Goal: Communication & Community: Connect with others

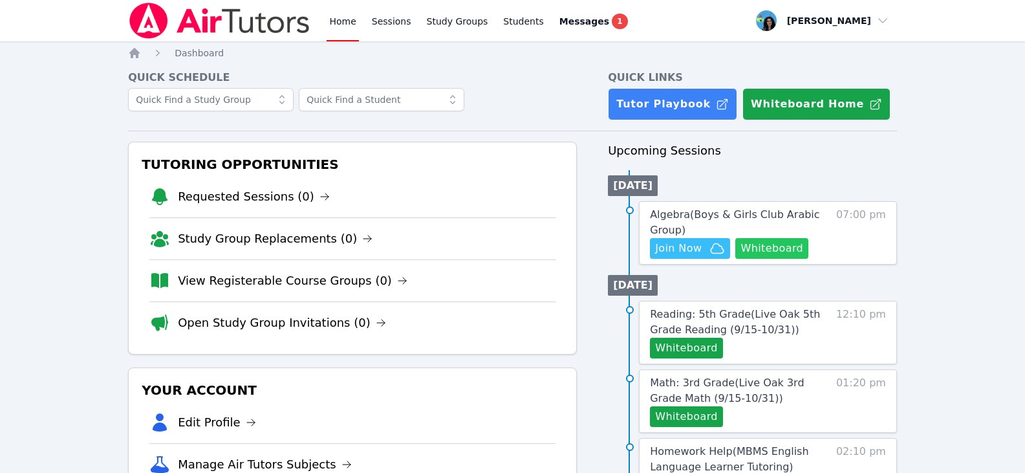
click at [753, 241] on button "Whiteboard" at bounding box center [771, 248] width 73 height 21
drag, startPoint x: 951, startPoint y: 93, endPoint x: 929, endPoint y: 102, distance: 22.9
click at [687, 257] on button "Join Now" at bounding box center [690, 248] width 80 height 21
click at [755, 212] on span "Algebra ( Boys & Girls Club Arabic Group )" at bounding box center [734, 222] width 169 height 28
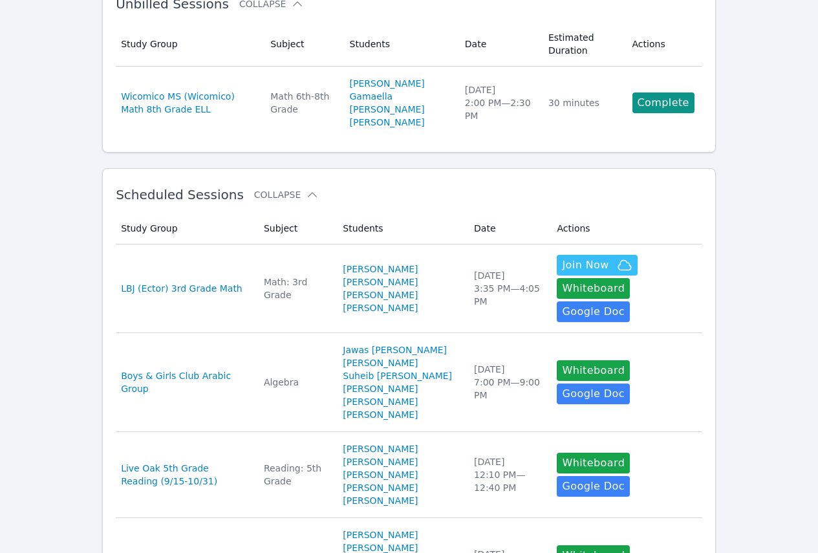
scroll to position [129, 0]
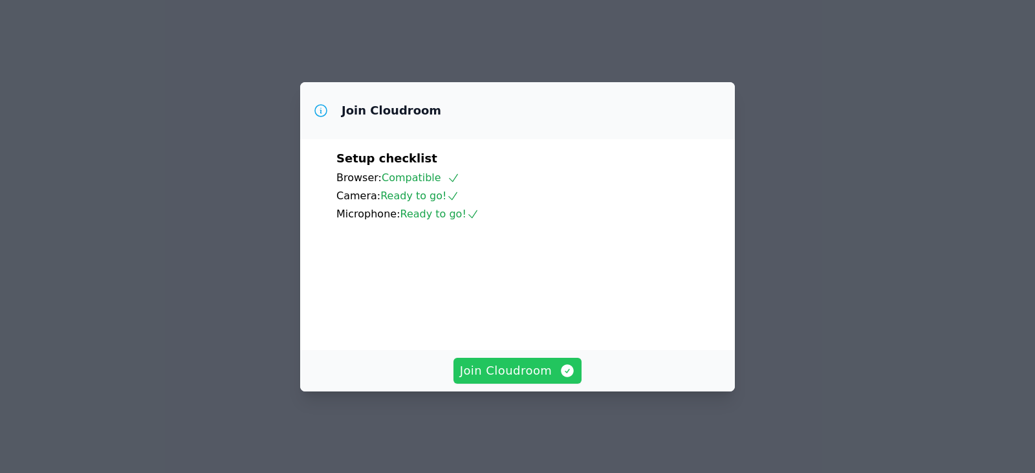
click at [554, 380] on span "Join Cloudroom" at bounding box center [518, 370] width 116 height 18
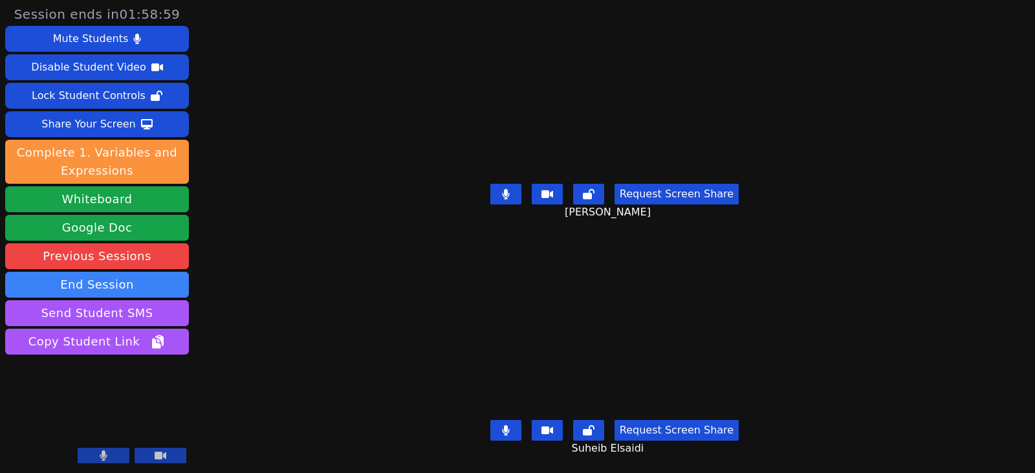
click at [506, 425] on icon at bounding box center [506, 430] width 8 height 10
click at [502, 189] on button at bounding box center [505, 194] width 31 height 21
click at [507, 425] on icon at bounding box center [505, 430] width 13 height 10
click at [506, 184] on button at bounding box center [505, 194] width 31 height 21
click at [508, 425] on icon at bounding box center [505, 430] width 7 height 10
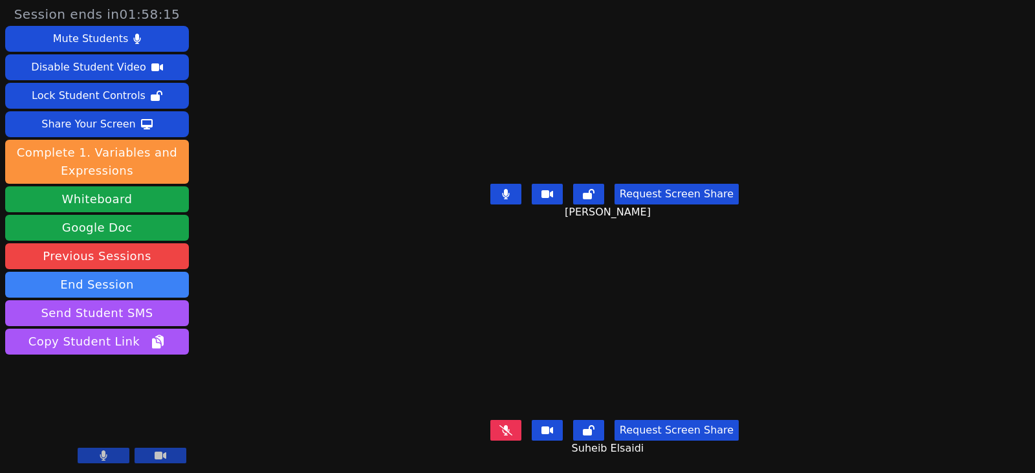
click at [512, 425] on icon at bounding box center [505, 430] width 13 height 10
click at [504, 425] on icon at bounding box center [505, 430] width 13 height 10
click at [510, 425] on icon at bounding box center [506, 430] width 8 height 10
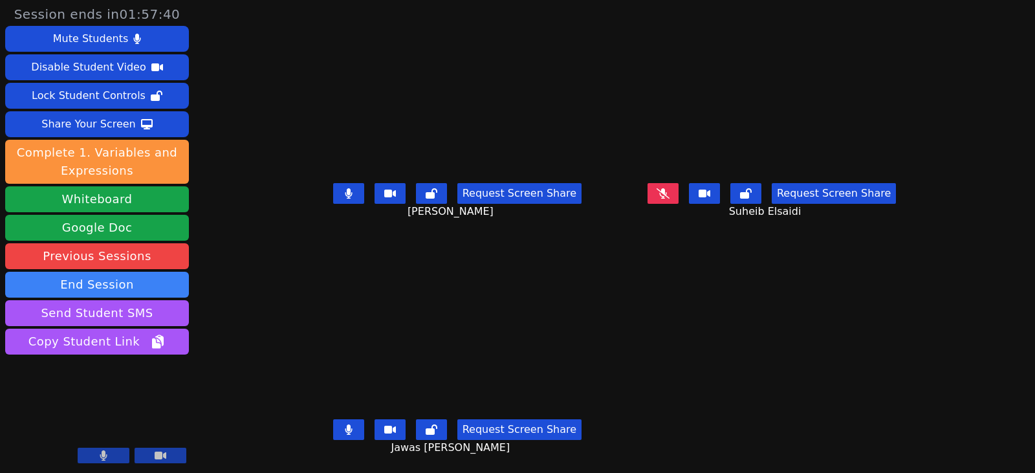
click at [333, 197] on button at bounding box center [348, 193] width 31 height 21
click at [345, 427] on icon at bounding box center [349, 429] width 8 height 10
click at [333, 193] on button at bounding box center [348, 193] width 31 height 21
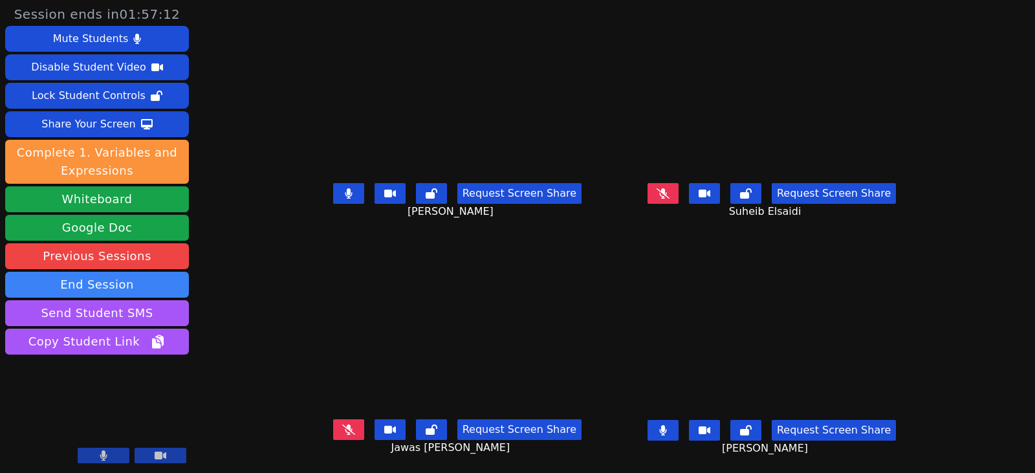
click at [338, 196] on button at bounding box center [348, 193] width 31 height 21
click at [342, 191] on icon at bounding box center [348, 193] width 13 height 10
click at [342, 429] on icon at bounding box center [348, 429] width 13 height 10
click at [339, 191] on button at bounding box center [348, 193] width 31 height 21
click at [340, 433] on button at bounding box center [348, 429] width 31 height 21
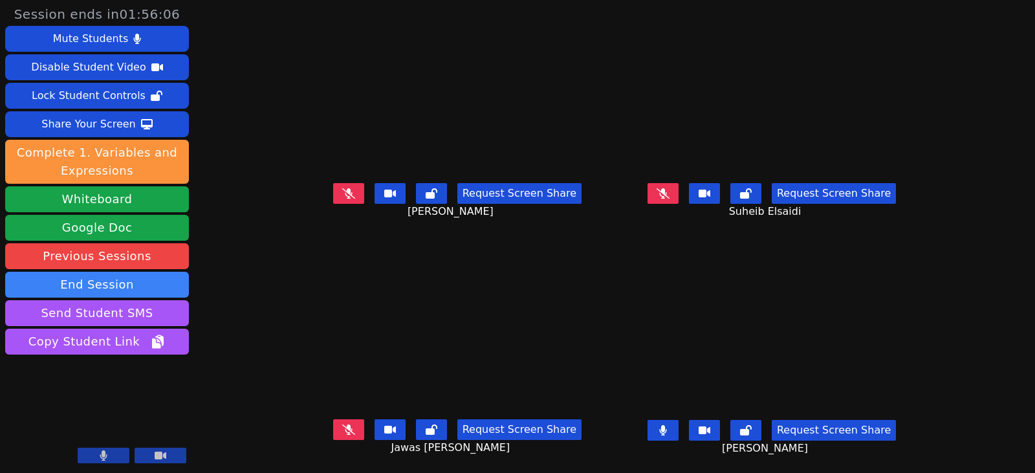
click at [675, 429] on button at bounding box center [662, 430] width 31 height 21
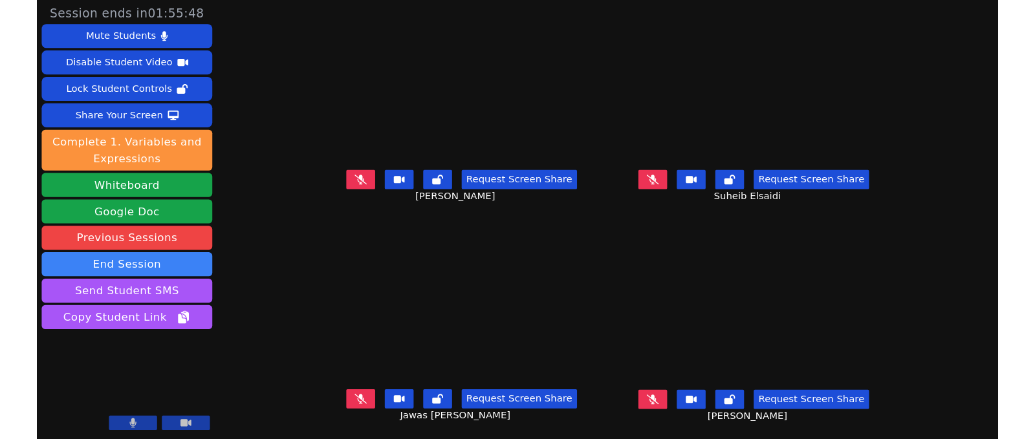
scroll to position [10, 0]
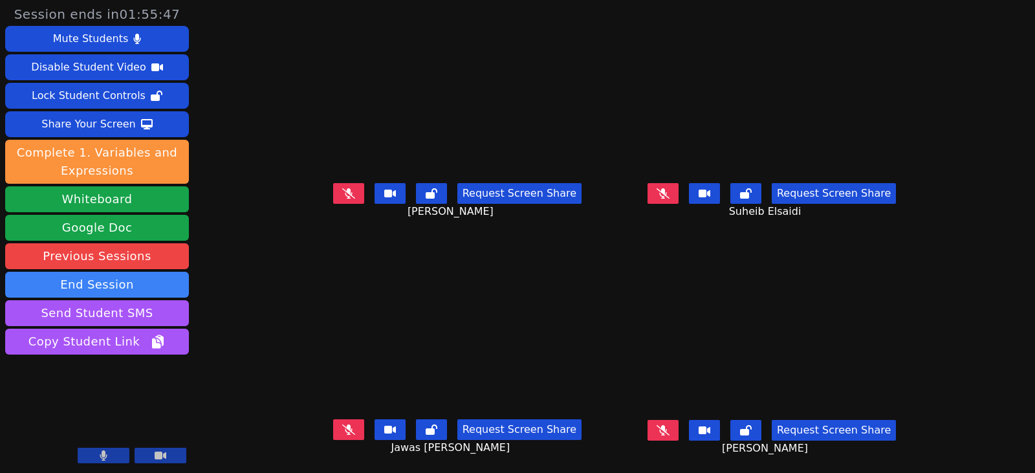
click at [342, 189] on icon at bounding box center [348, 193] width 13 height 10
click at [336, 426] on button at bounding box center [348, 429] width 31 height 21
click at [678, 422] on button at bounding box center [662, 430] width 31 height 21
click at [678, 183] on button at bounding box center [662, 193] width 31 height 21
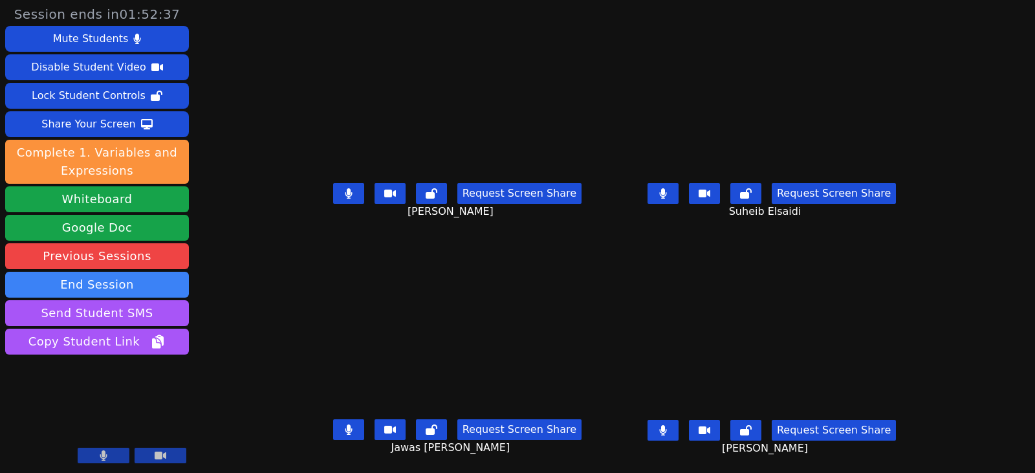
click at [678, 191] on button at bounding box center [662, 193] width 31 height 21
click at [678, 424] on button at bounding box center [662, 430] width 31 height 21
click at [333, 424] on button at bounding box center [348, 429] width 31 height 21
click at [333, 186] on button at bounding box center [348, 193] width 31 height 21
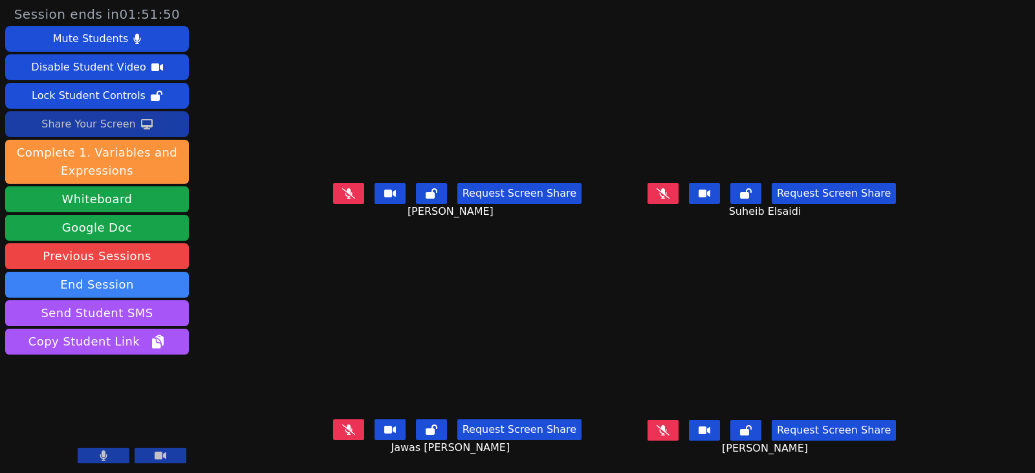
click at [85, 120] on div "Share Your Screen" at bounding box center [88, 124] width 94 height 21
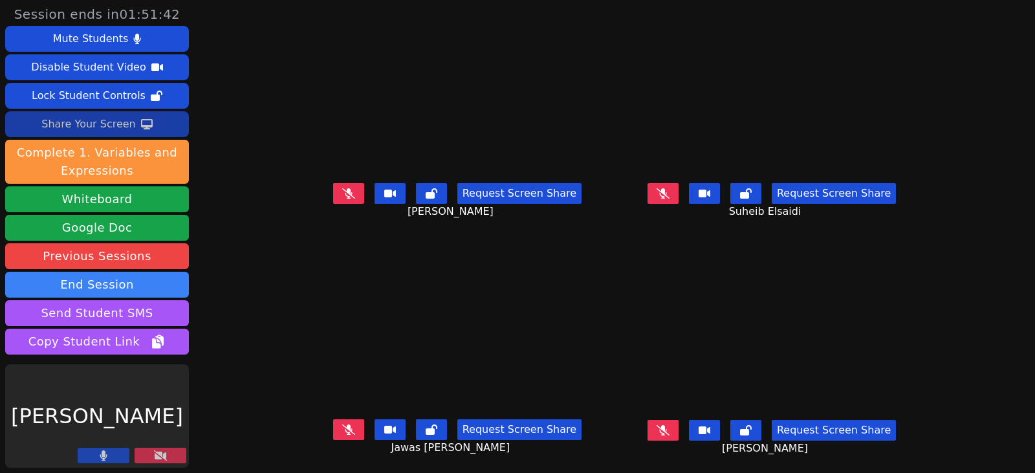
click at [93, 122] on div "Share Your Screen" at bounding box center [88, 124] width 94 height 21
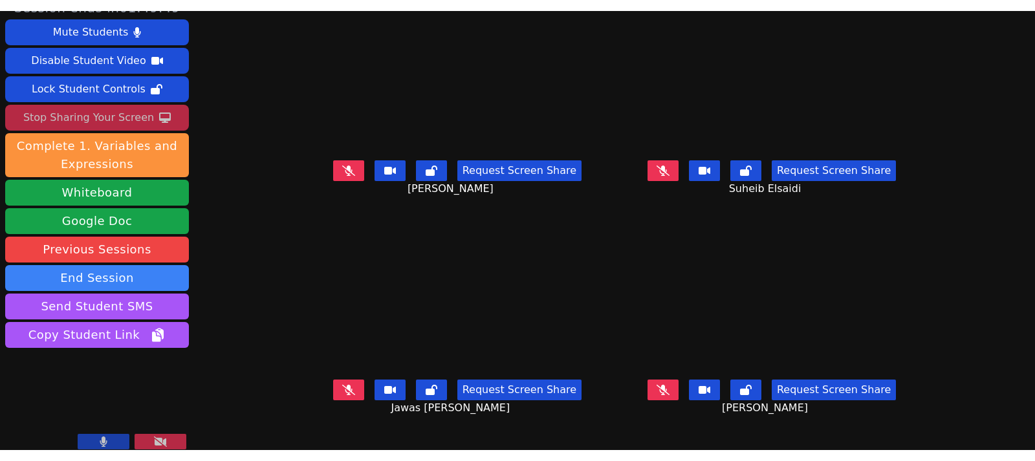
scroll to position [27, 0]
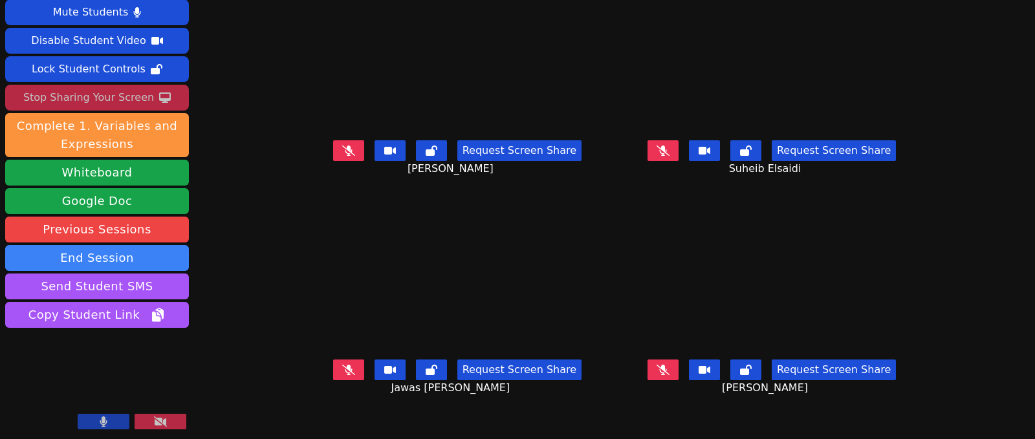
click at [175, 424] on button at bounding box center [161, 422] width 52 height 16
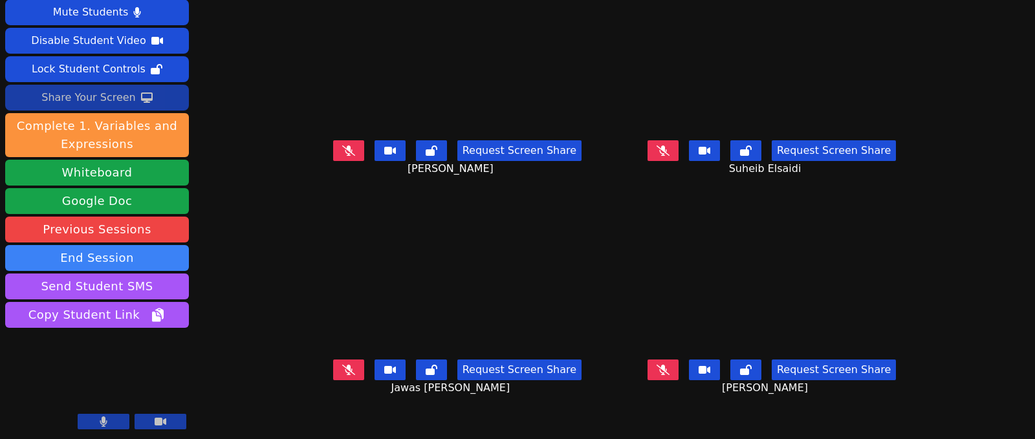
click at [96, 100] on div "Share Your Screen" at bounding box center [88, 97] width 94 height 21
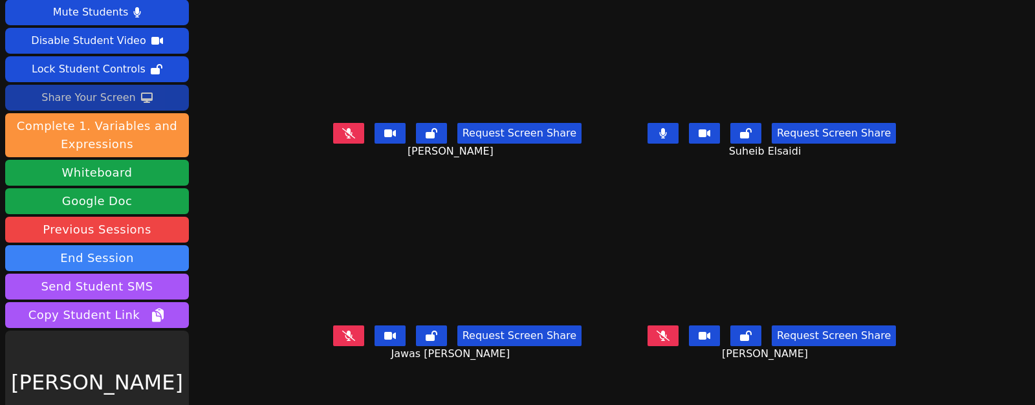
click at [128, 94] on div "Share Your Screen" at bounding box center [88, 97] width 94 height 21
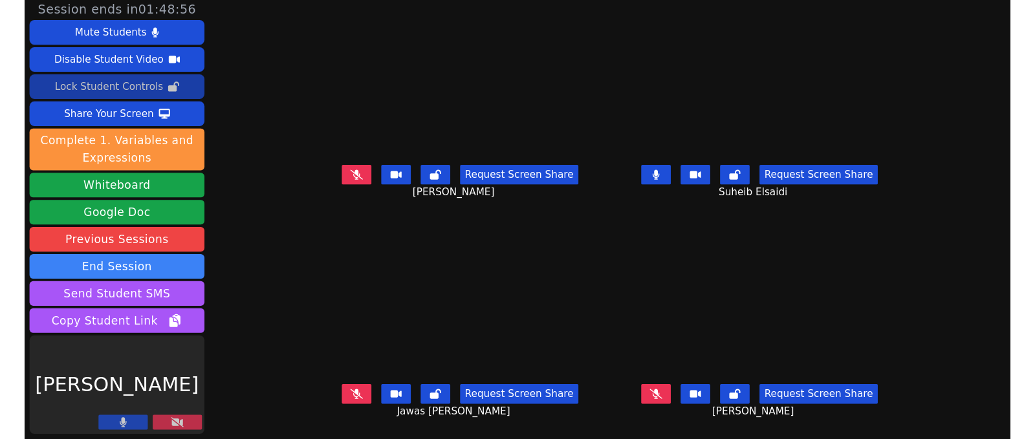
scroll to position [0, 0]
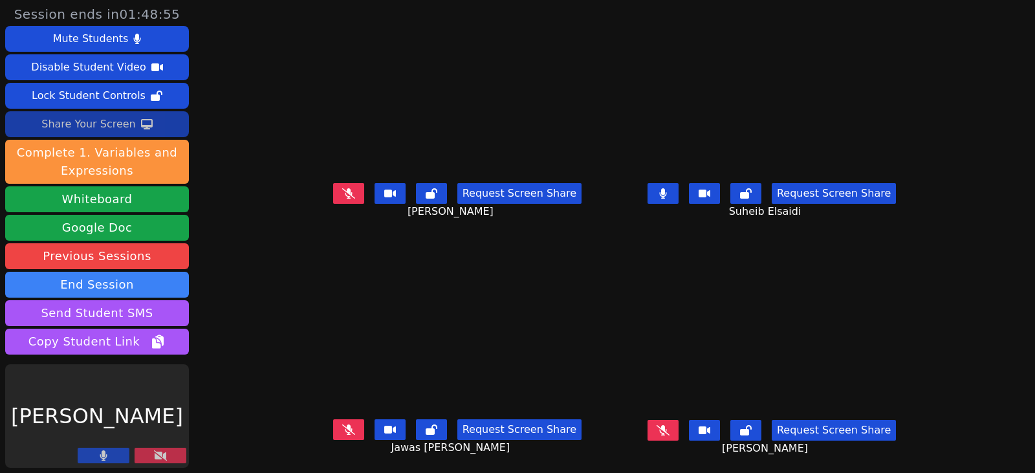
click at [85, 122] on div "Share Your Screen" at bounding box center [88, 124] width 94 height 21
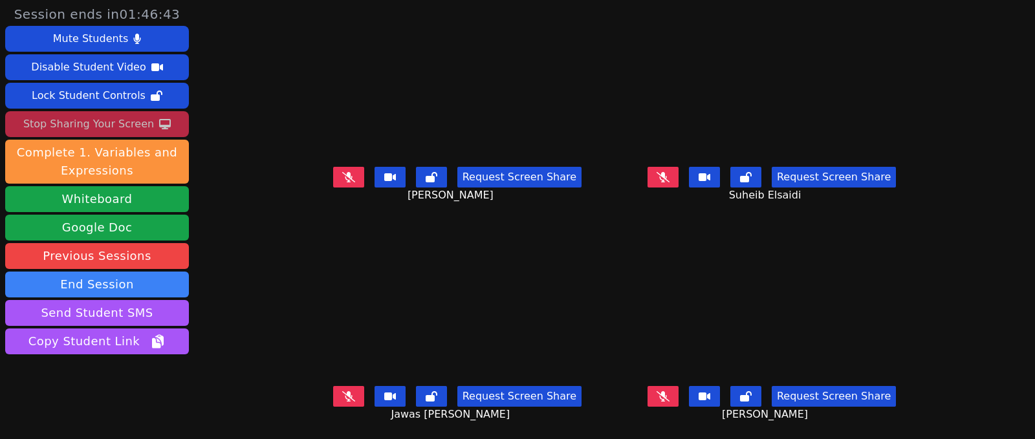
click at [342, 391] on icon at bounding box center [348, 396] width 13 height 10
click at [345, 391] on icon at bounding box center [349, 396] width 8 height 10
click at [678, 171] on button at bounding box center [662, 177] width 31 height 21
click at [344, 391] on icon at bounding box center [348, 396] width 13 height 10
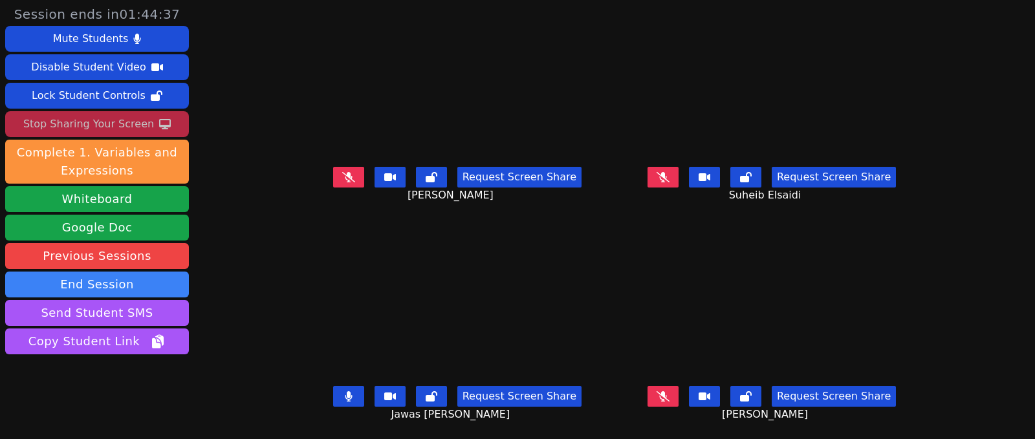
click at [345, 391] on icon at bounding box center [348, 396] width 7 height 10
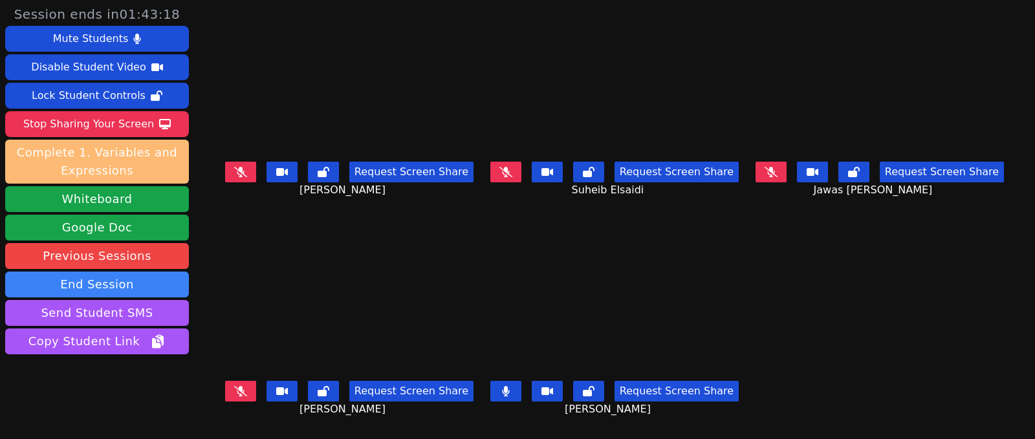
drag, startPoint x: 91, startPoint y: 129, endPoint x: 184, endPoint y: 167, distance: 101.2
click at [91, 129] on div "Stop Sharing Your Screen" at bounding box center [88, 124] width 131 height 21
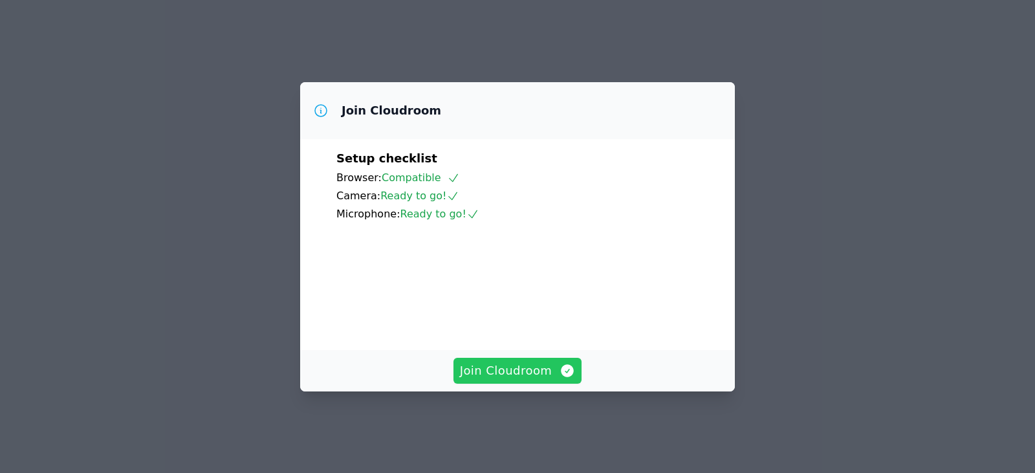
click at [535, 380] on span "Join Cloudroom" at bounding box center [518, 370] width 116 height 18
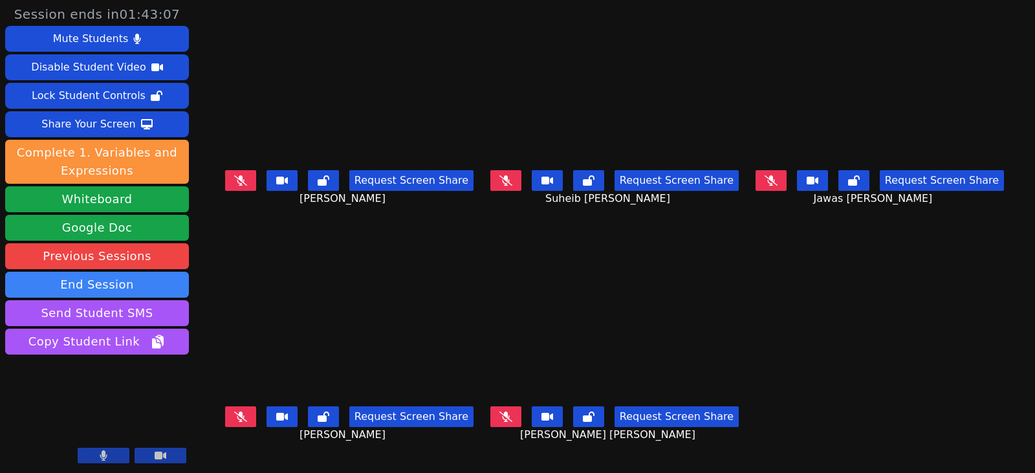
click at [517, 411] on button at bounding box center [505, 416] width 31 height 21
click at [234, 412] on icon at bounding box center [240, 416] width 13 height 10
click at [777, 177] on icon at bounding box center [770, 180] width 13 height 10
click at [514, 189] on button at bounding box center [505, 180] width 31 height 21
click at [234, 178] on icon at bounding box center [240, 180] width 13 height 10
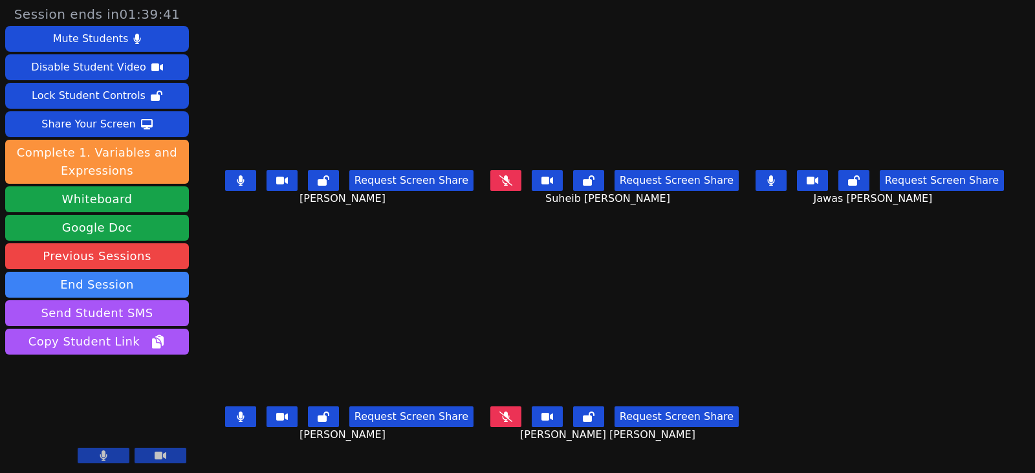
drag, startPoint x: 237, startPoint y: 415, endPoint x: 217, endPoint y: 345, distance: 73.5
click at [237, 416] on button at bounding box center [240, 416] width 31 height 21
click at [815, 272] on main "Mansoor Jameel Muharram Request Screen Share Mansoor Jameel Muharram Suheib Els…" at bounding box center [615, 236] width 788 height 473
click at [774, 182] on icon at bounding box center [770, 180] width 7 height 10
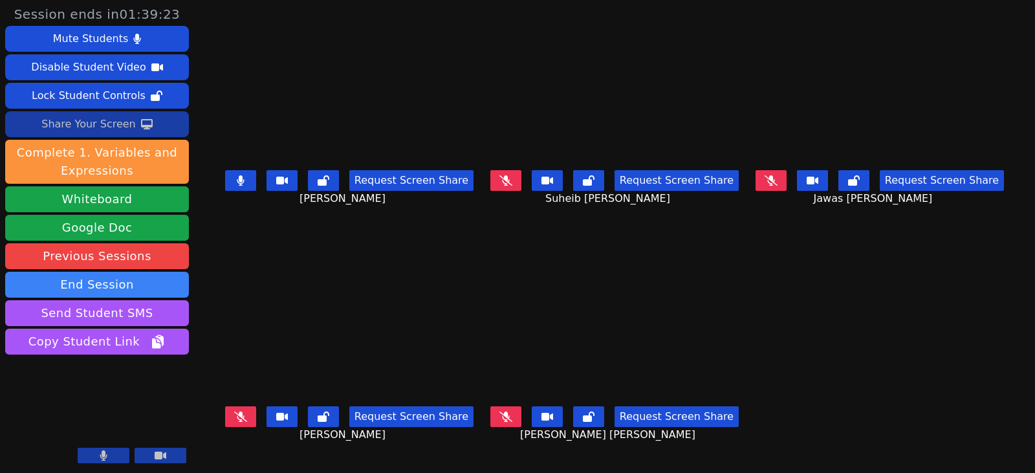
click at [83, 122] on div "Share Your Screen" at bounding box center [88, 124] width 94 height 21
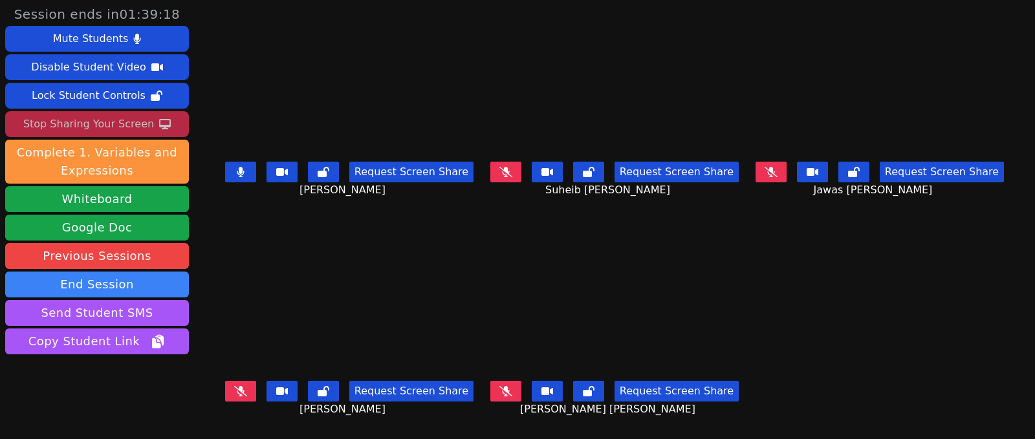
click at [225, 180] on button at bounding box center [240, 172] width 31 height 21
click at [503, 175] on icon at bounding box center [505, 172] width 13 height 10
click at [495, 176] on button at bounding box center [505, 172] width 31 height 21
click at [81, 111] on div "Mute Students Disable Student Video Lock Student Controls Stop Sharing Your Scr…" at bounding box center [97, 191] width 184 height 331
click at [80, 121] on div "Stop Sharing Your Screen" at bounding box center [88, 124] width 131 height 21
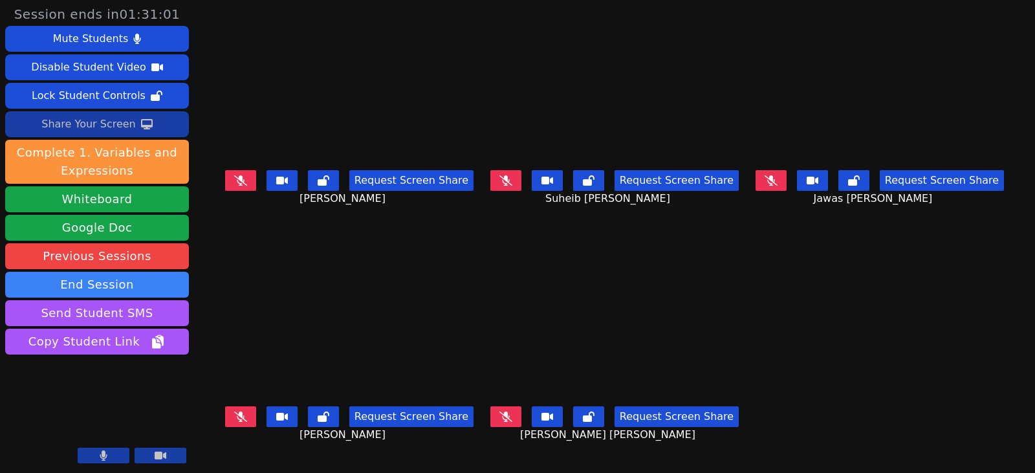
click at [79, 122] on div "Share Your Screen" at bounding box center [88, 124] width 94 height 21
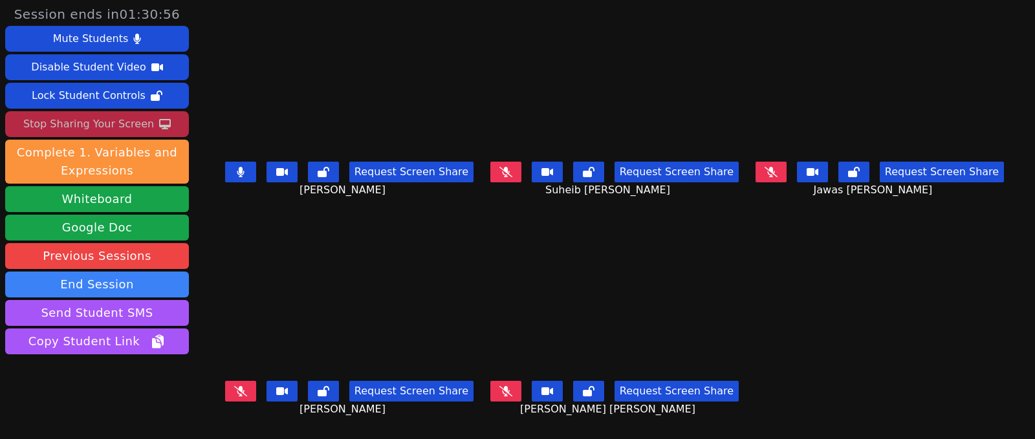
click at [237, 177] on icon at bounding box center [240, 172] width 7 height 10
click at [135, 128] on div "Stop Sharing Your Screen" at bounding box center [88, 124] width 131 height 21
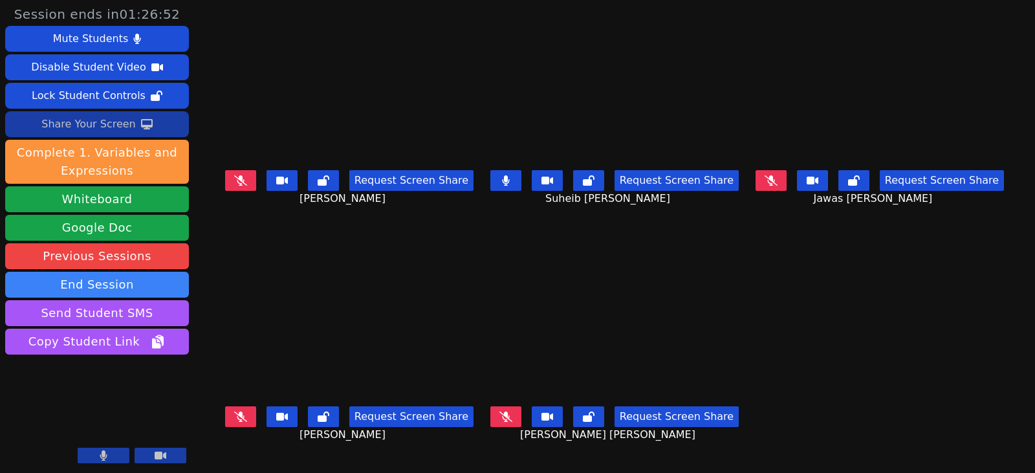
click at [105, 125] on div "Share Your Screen" at bounding box center [88, 124] width 94 height 21
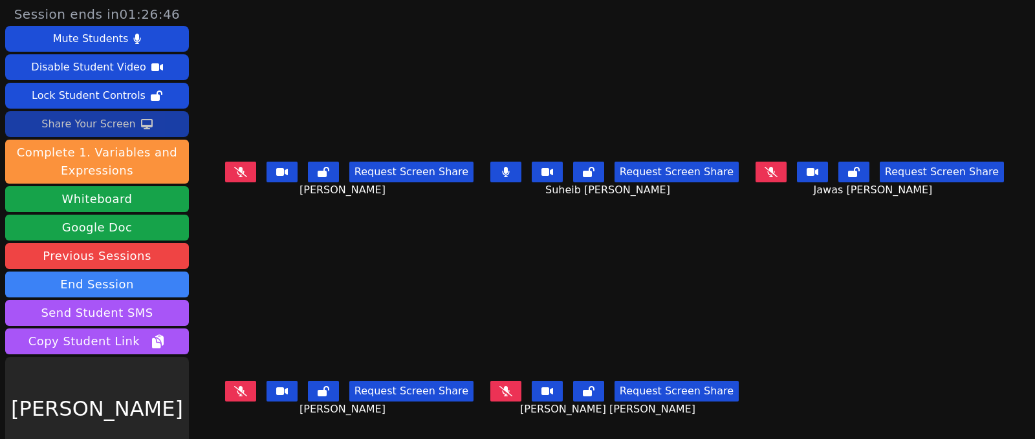
click at [139, 129] on button "Share Your Screen" at bounding box center [97, 124] width 184 height 26
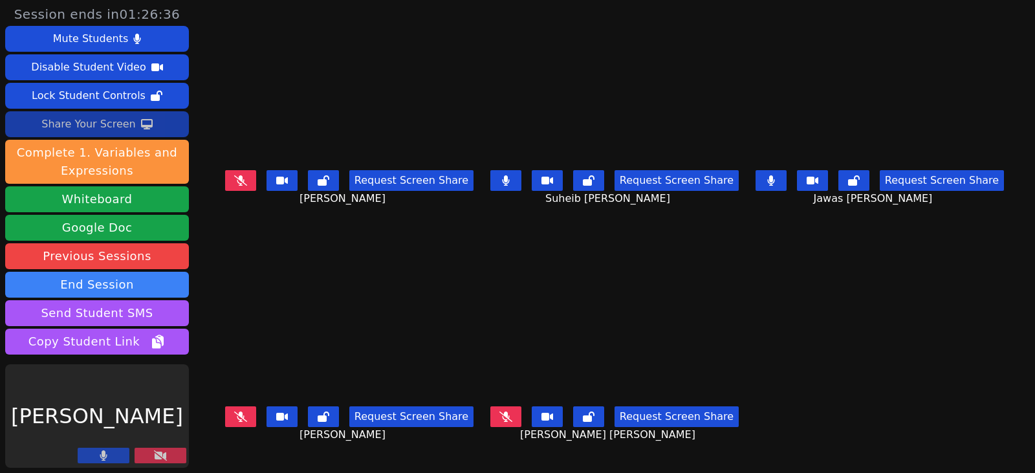
click at [102, 129] on div "Share Your Screen" at bounding box center [88, 124] width 94 height 21
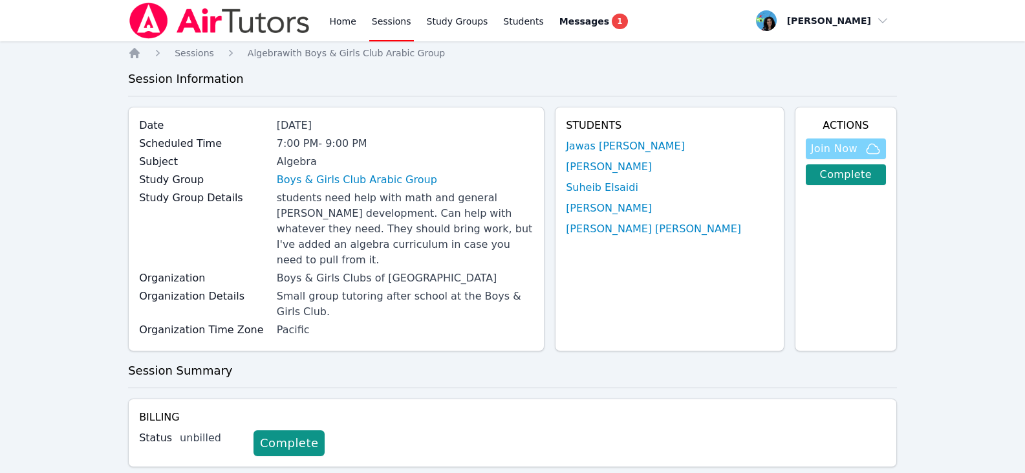
click at [843, 147] on span "Join Now" at bounding box center [834, 149] width 47 height 16
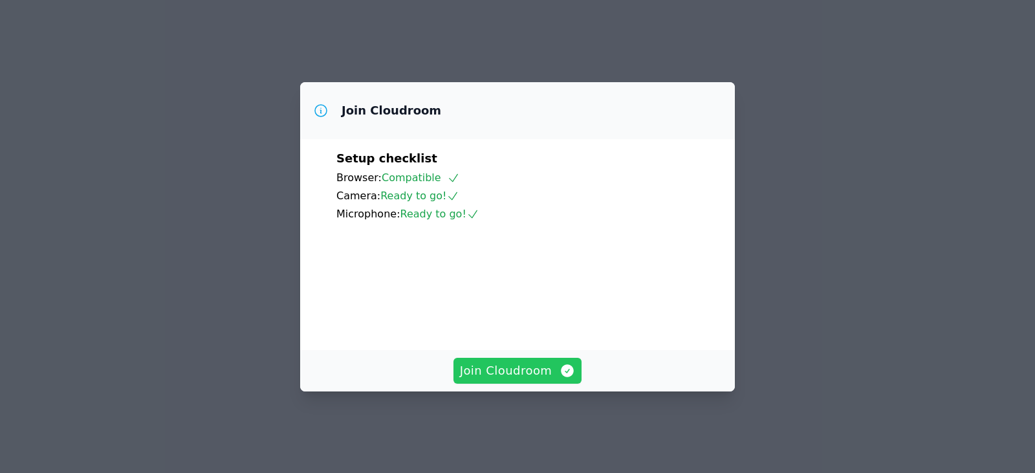
click at [508, 374] on span "Join Cloudroom" at bounding box center [518, 370] width 116 height 18
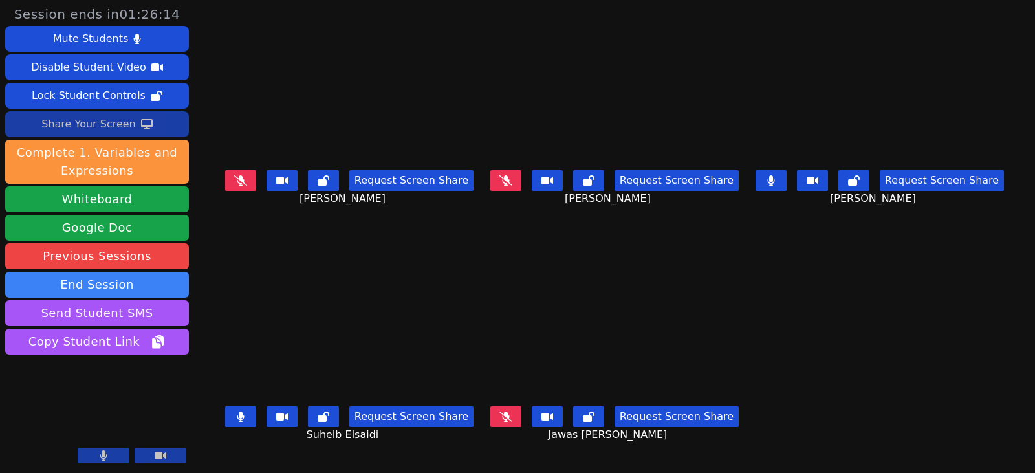
click at [94, 117] on div "Share Your Screen" at bounding box center [88, 124] width 94 height 21
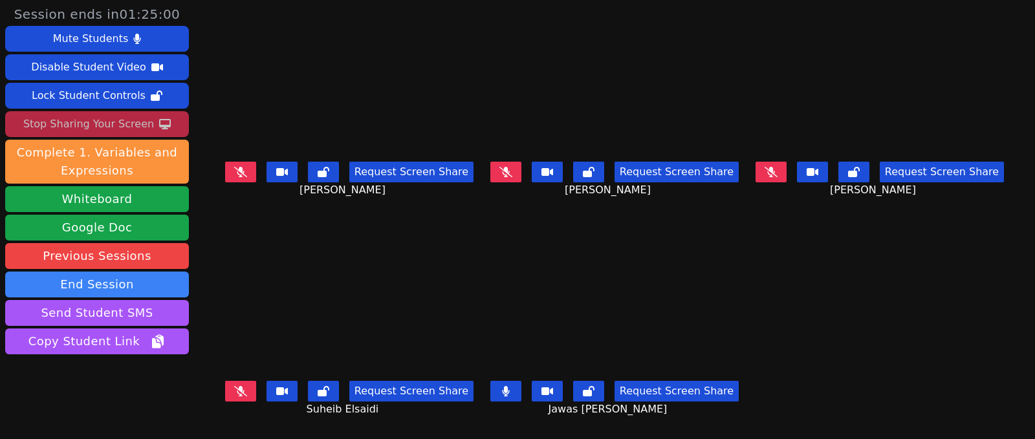
click at [508, 390] on button at bounding box center [505, 391] width 31 height 21
click at [506, 386] on icon at bounding box center [506, 391] width 8 height 10
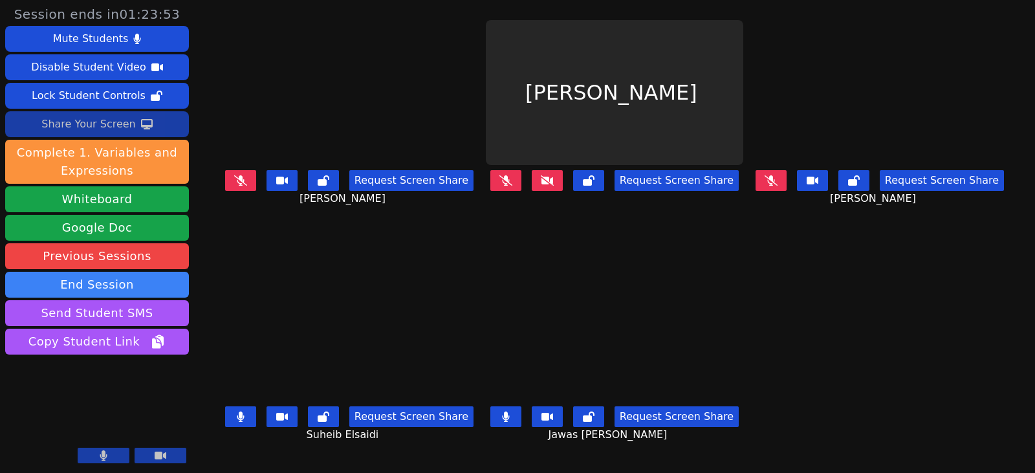
click at [856, 316] on main "Mohamed Jameel Muharram Request Screen Share Mohamed Jameel Muharram Ayman Mosa…" at bounding box center [615, 236] width 788 height 473
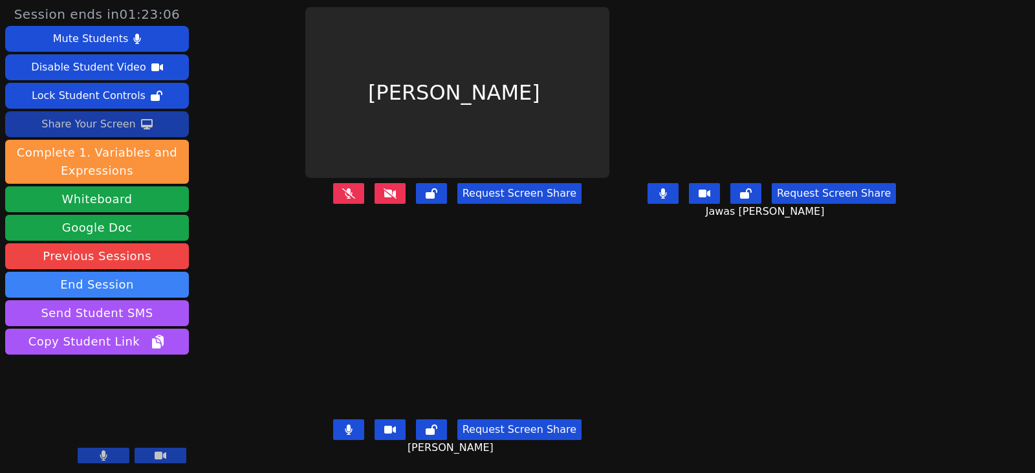
click at [344, 197] on button at bounding box center [348, 193] width 31 height 21
click at [379, 200] on button at bounding box center [389, 193] width 31 height 21
click at [423, 217] on div "Request Screen Share" at bounding box center [457, 204] width 304 height 52
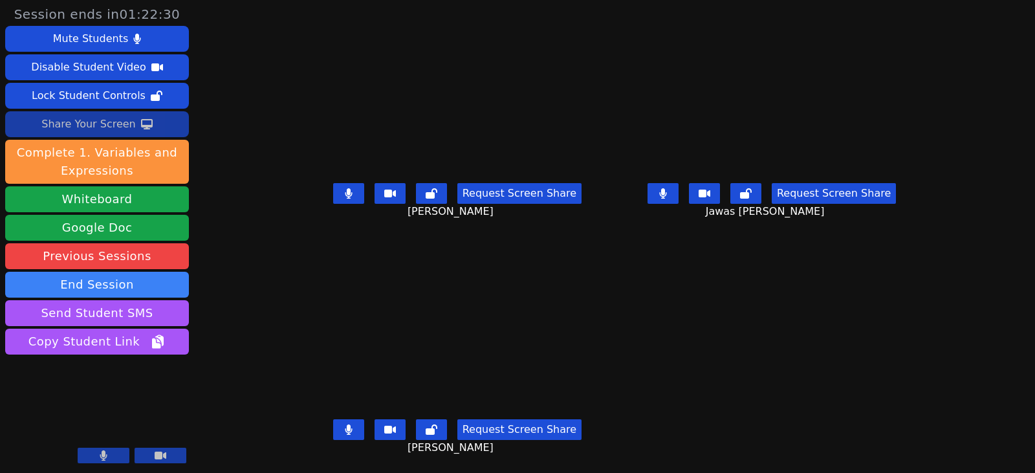
click at [661, 248] on main "Mohamed Jameel Muharram Request Screen Share Mohamed Jameel Muharram Jawas Jame…" at bounding box center [614, 236] width 618 height 473
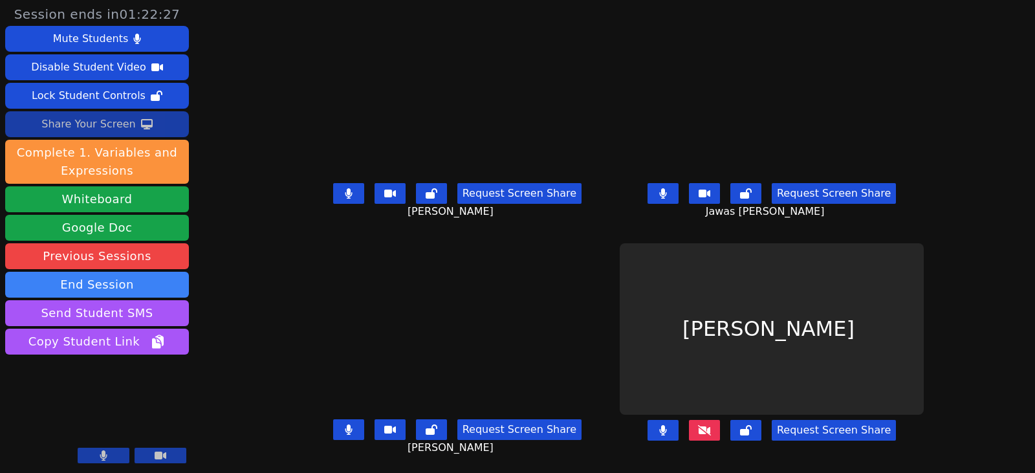
click at [345, 197] on icon at bounding box center [349, 193] width 8 height 10
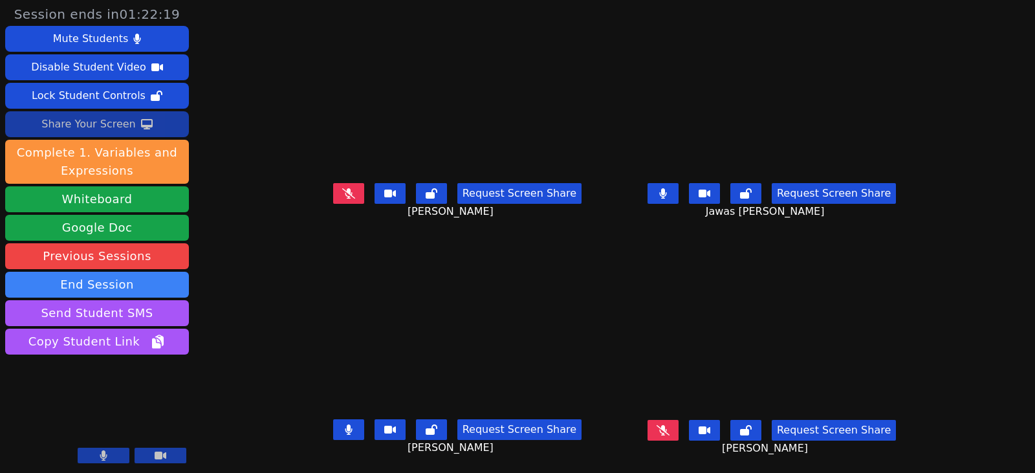
click at [667, 193] on icon at bounding box center [663, 193] width 8 height 10
click at [345, 435] on icon at bounding box center [348, 429] width 7 height 10
click at [669, 431] on icon at bounding box center [662, 430] width 13 height 10
click at [678, 436] on button at bounding box center [662, 430] width 31 height 21
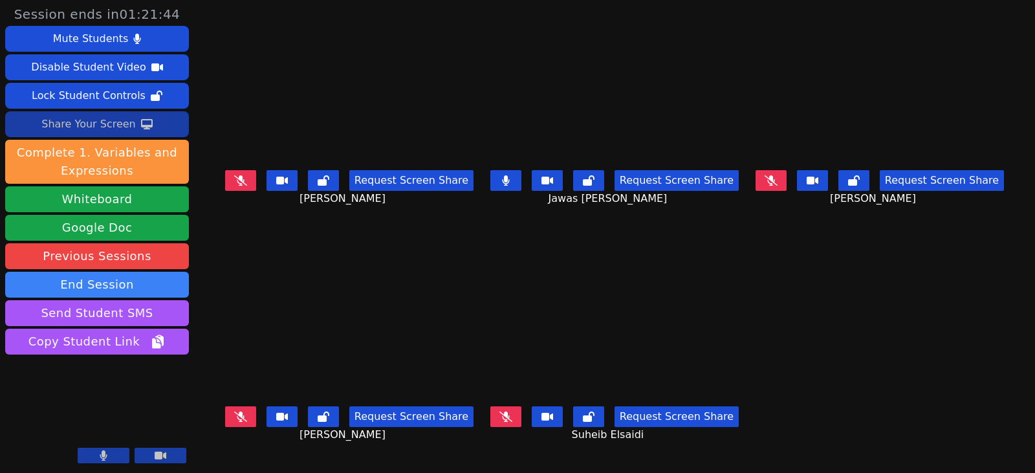
click at [129, 127] on div "Share Your Screen" at bounding box center [88, 124] width 94 height 21
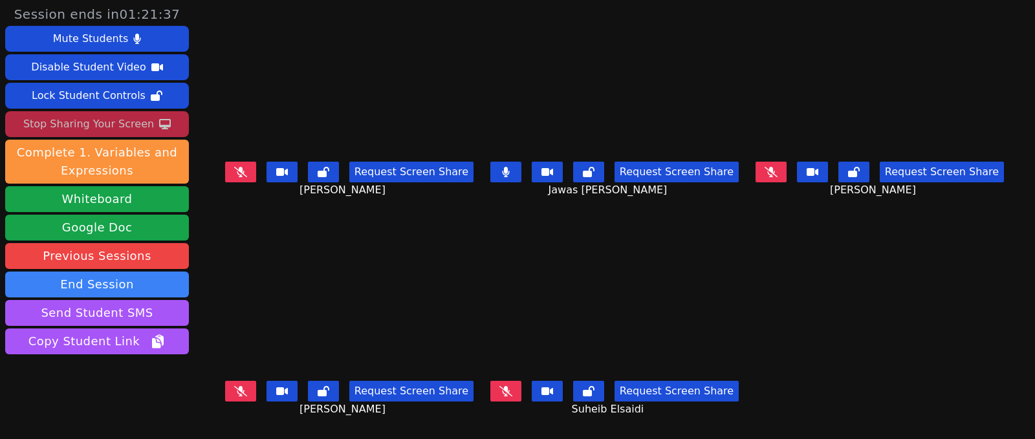
click at [508, 177] on button at bounding box center [505, 172] width 31 height 21
click at [502, 175] on icon at bounding box center [506, 172] width 8 height 10
click at [232, 177] on button at bounding box center [240, 172] width 31 height 21
click at [237, 175] on icon at bounding box center [240, 172] width 7 height 10
click at [504, 176] on icon at bounding box center [505, 172] width 7 height 10
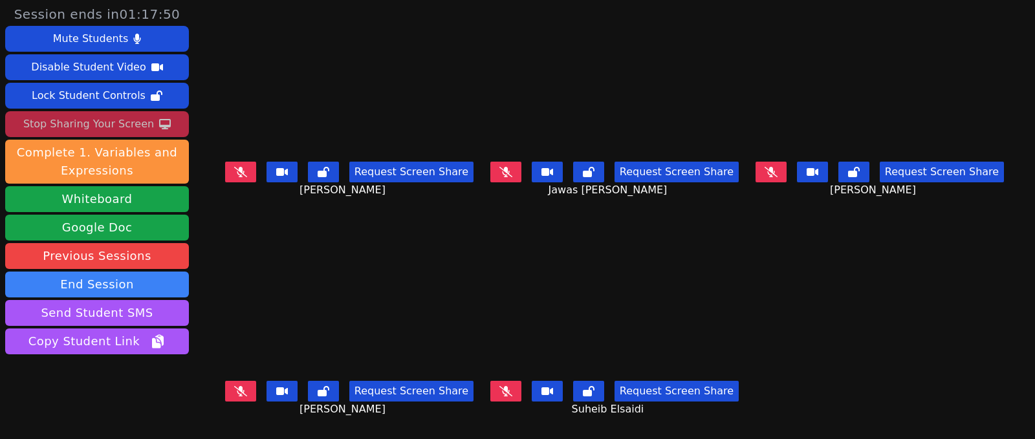
click at [776, 177] on icon at bounding box center [770, 172] width 13 height 10
click at [226, 381] on button at bounding box center [240, 391] width 31 height 21
click at [510, 392] on button at bounding box center [505, 391] width 31 height 21
click at [235, 391] on button at bounding box center [240, 391] width 31 height 21
click at [105, 129] on div "Stop Sharing Your Screen" at bounding box center [88, 124] width 131 height 21
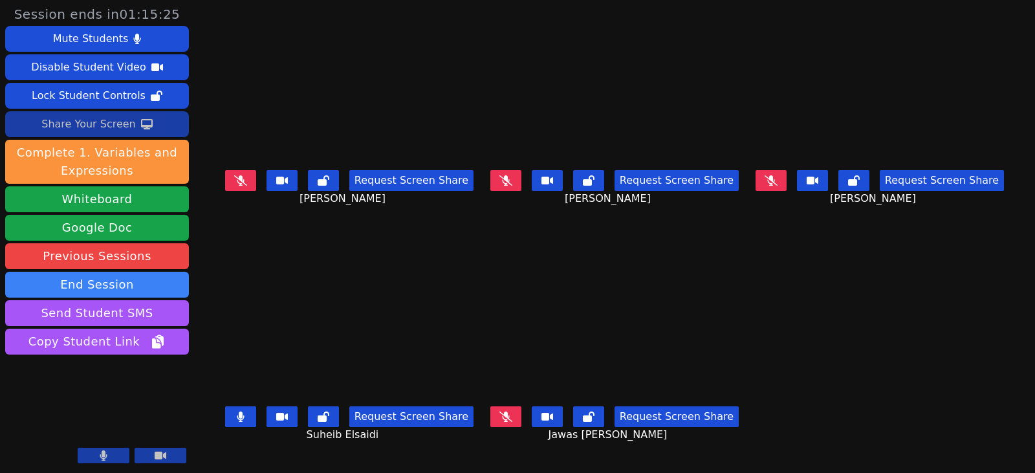
click at [234, 183] on icon at bounding box center [240, 180] width 13 height 10
click at [237, 412] on icon at bounding box center [241, 416] width 8 height 10
click at [235, 183] on button at bounding box center [240, 180] width 31 height 21
click at [514, 416] on button at bounding box center [505, 416] width 31 height 21
click at [512, 183] on icon at bounding box center [505, 180] width 13 height 10
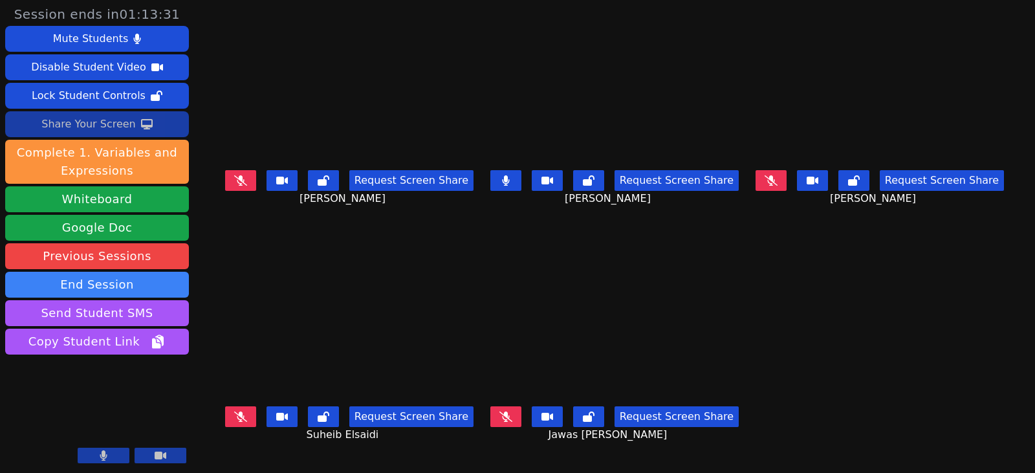
click at [235, 413] on icon at bounding box center [240, 416] width 13 height 10
click at [237, 411] on icon at bounding box center [240, 416] width 7 height 10
click at [517, 185] on button at bounding box center [505, 180] width 31 height 21
click at [777, 184] on icon at bounding box center [770, 180] width 13 height 10
drag, startPoint x: 780, startPoint y: 183, endPoint x: 771, endPoint y: 184, distance: 8.5
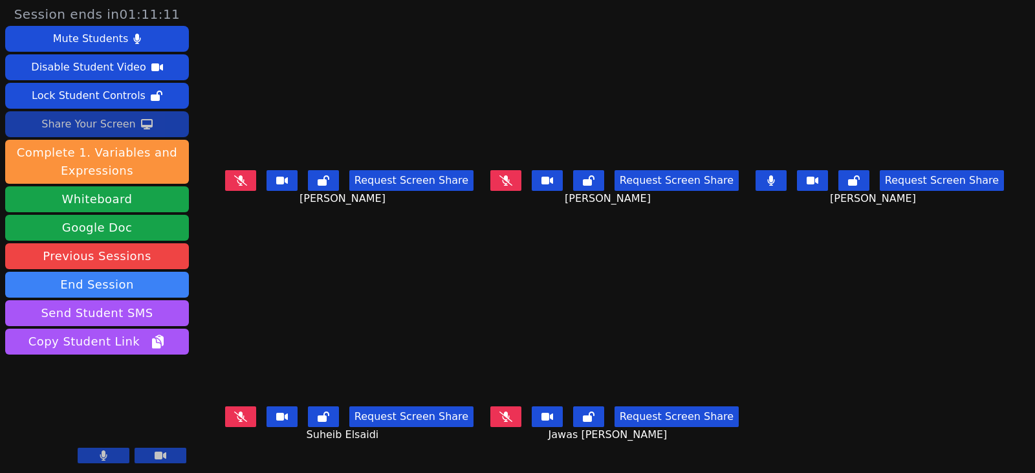
click at [780, 183] on button at bounding box center [770, 180] width 31 height 21
click at [235, 414] on icon at bounding box center [240, 416] width 13 height 10
click at [228, 420] on button at bounding box center [240, 416] width 31 height 21
click at [234, 186] on icon at bounding box center [240, 180] width 13 height 10
drag, startPoint x: 232, startPoint y: 182, endPoint x: 215, endPoint y: 197, distance: 22.4
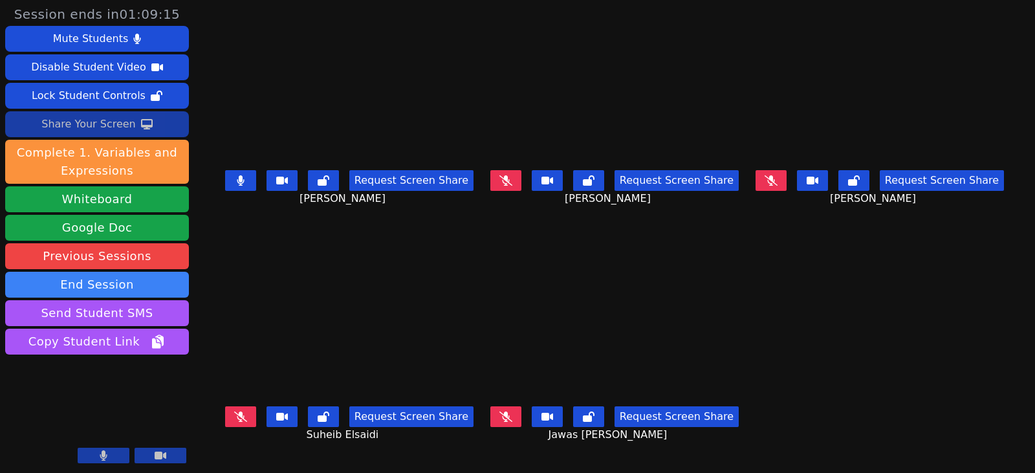
click at [237, 182] on icon at bounding box center [241, 180] width 8 height 10
click at [505, 419] on button at bounding box center [505, 416] width 31 height 21
drag, startPoint x: 514, startPoint y: 411, endPoint x: 460, endPoint y: 416, distance: 53.9
click at [514, 411] on button at bounding box center [505, 416] width 31 height 21
click at [511, 180] on icon at bounding box center [505, 180] width 13 height 10
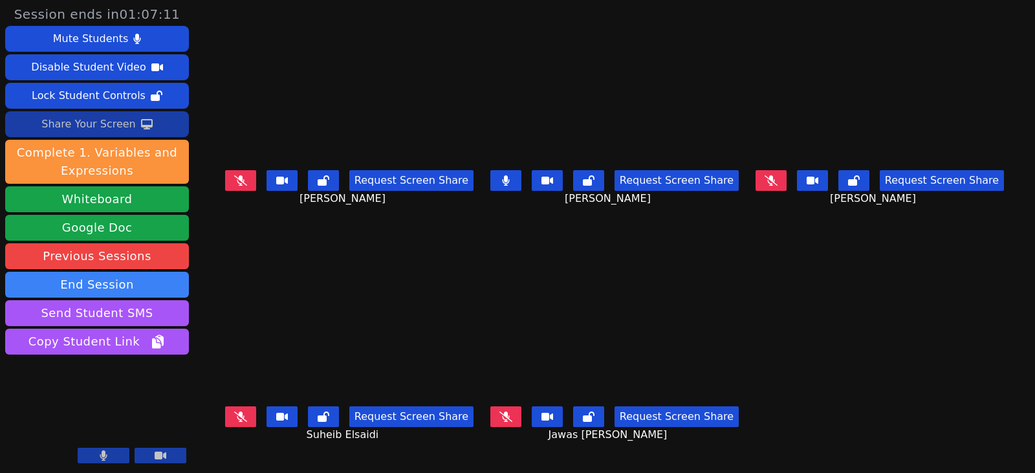
click at [502, 177] on button at bounding box center [505, 180] width 31 height 21
click at [238, 409] on button at bounding box center [240, 416] width 31 height 21
click at [777, 178] on icon at bounding box center [770, 180] width 13 height 10
click at [774, 181] on icon at bounding box center [770, 180] width 7 height 10
drag, startPoint x: 520, startPoint y: 183, endPoint x: 390, endPoint y: 204, distance: 131.6
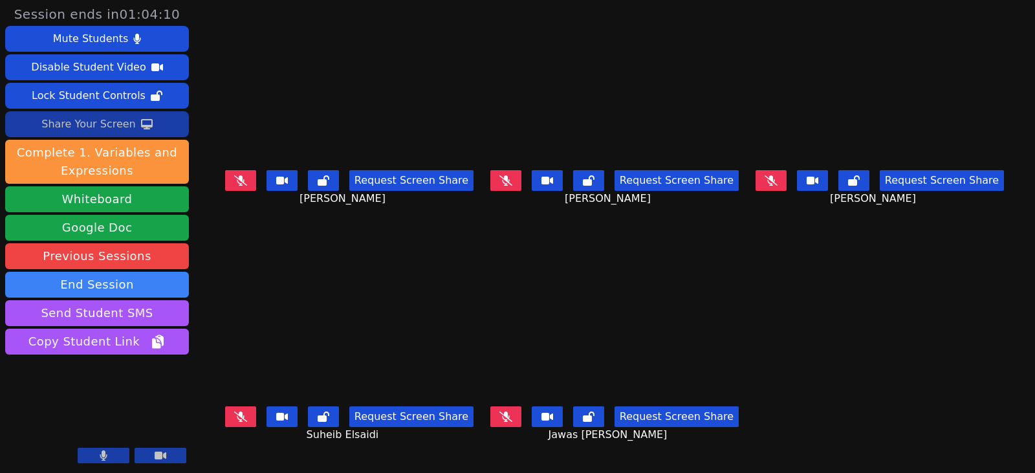
click at [520, 183] on button at bounding box center [505, 180] width 31 height 21
drag, startPoint x: 790, startPoint y: 186, endPoint x: 784, endPoint y: 186, distance: 6.5
click at [777, 186] on icon at bounding box center [770, 180] width 13 height 10
click at [499, 184] on button at bounding box center [505, 180] width 31 height 21
click at [516, 185] on button at bounding box center [505, 180] width 31 height 21
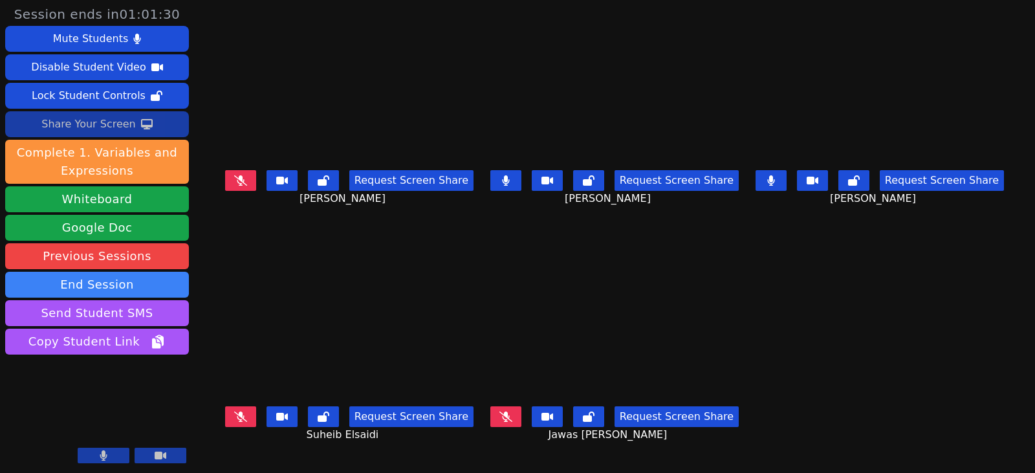
click at [225, 182] on button at bounding box center [240, 180] width 31 height 21
click at [234, 415] on icon at bounding box center [240, 416] width 13 height 10
click at [517, 415] on button at bounding box center [505, 416] width 31 height 21
click at [237, 180] on icon at bounding box center [241, 180] width 8 height 10
click at [515, 186] on button at bounding box center [505, 180] width 31 height 21
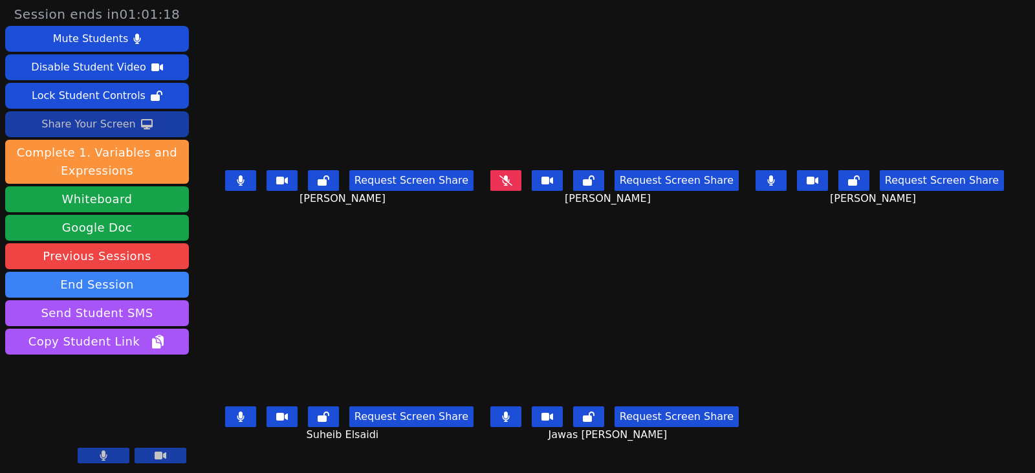
click at [774, 182] on icon at bounding box center [770, 180] width 7 height 10
click at [504, 417] on icon at bounding box center [506, 416] width 8 height 10
click at [777, 186] on icon at bounding box center [770, 180] width 13 height 10
click at [786, 182] on button at bounding box center [770, 180] width 31 height 21
drag, startPoint x: 226, startPoint y: 412, endPoint x: 243, endPoint y: 414, distance: 16.3
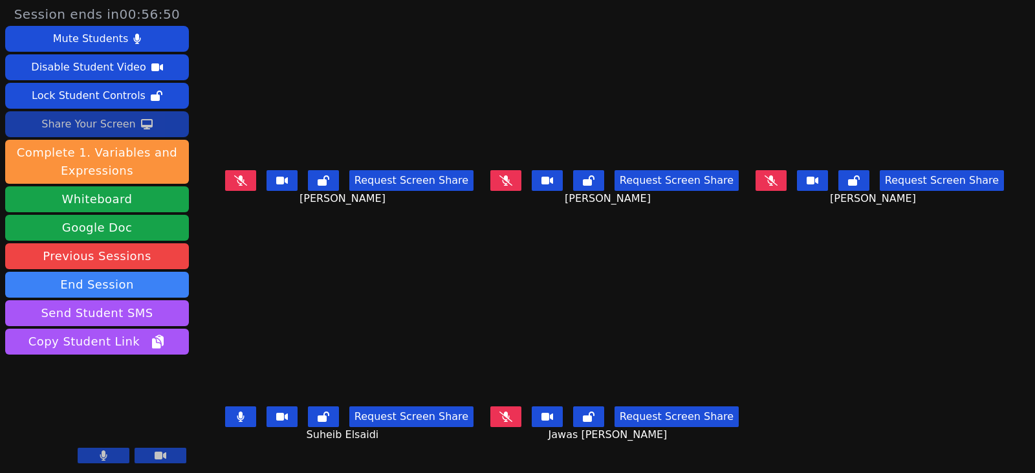
click at [237, 412] on icon at bounding box center [241, 416] width 8 height 10
click at [232, 171] on button at bounding box center [240, 180] width 31 height 21
click at [512, 411] on icon at bounding box center [505, 416] width 13 height 10
click at [237, 178] on icon at bounding box center [241, 180] width 8 height 10
click at [520, 415] on button at bounding box center [505, 416] width 31 height 21
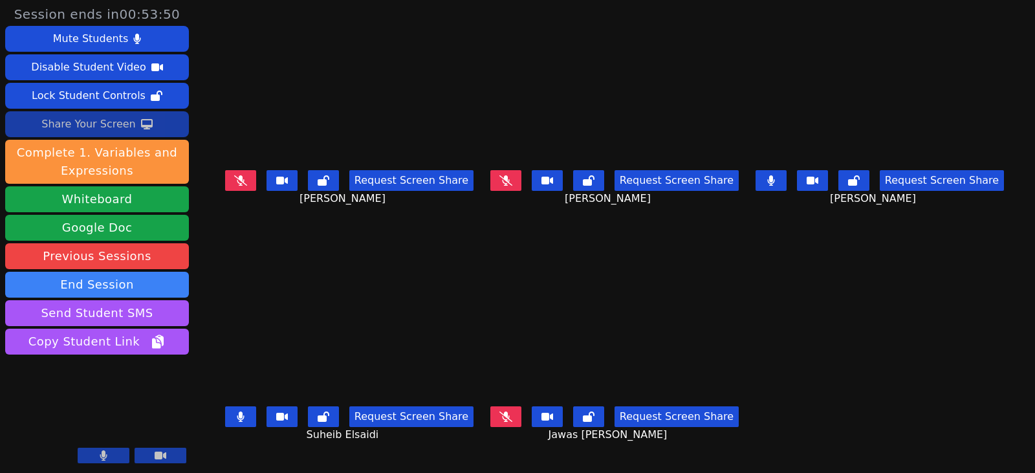
click at [502, 182] on icon at bounding box center [505, 180] width 13 height 10
click at [774, 186] on icon at bounding box center [770, 180] width 7 height 10
click at [237, 412] on icon at bounding box center [241, 416] width 8 height 10
click at [506, 184] on icon at bounding box center [505, 180] width 7 height 10
click at [777, 184] on button at bounding box center [770, 180] width 31 height 21
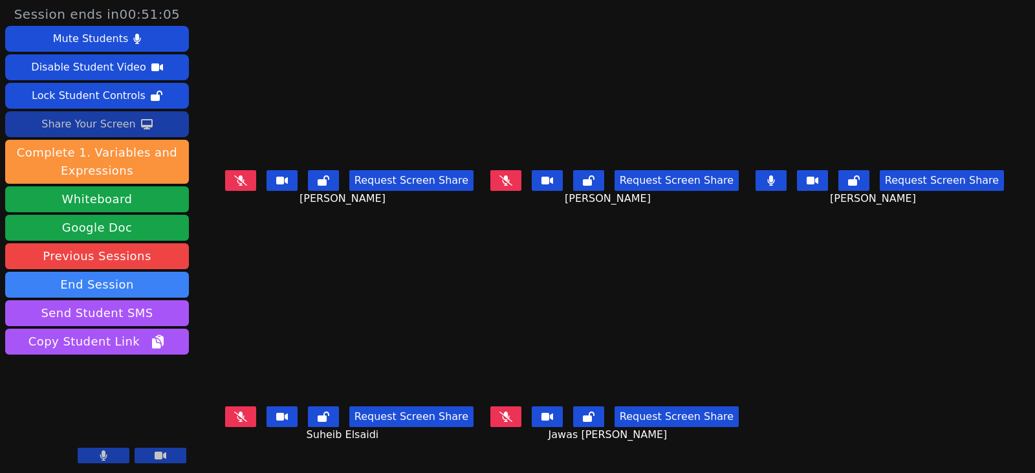
click at [230, 422] on button at bounding box center [240, 416] width 31 height 21
click at [786, 178] on button at bounding box center [770, 180] width 31 height 21
click at [777, 180] on icon at bounding box center [770, 180] width 13 height 10
click at [225, 411] on button at bounding box center [240, 416] width 31 height 21
drag, startPoint x: 797, startPoint y: 182, endPoint x: 681, endPoint y: 256, distance: 138.1
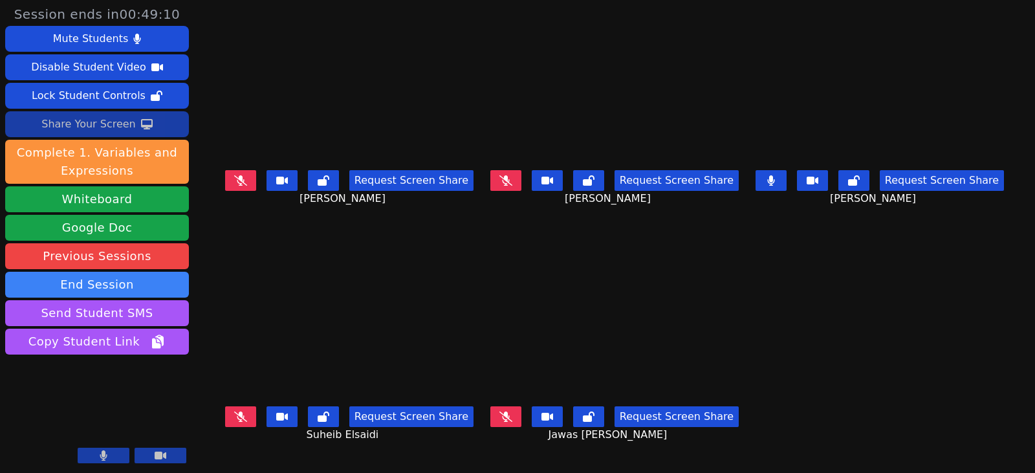
click at [786, 182] on button at bounding box center [770, 180] width 31 height 21
click at [234, 412] on icon at bounding box center [240, 416] width 13 height 10
click at [235, 407] on button at bounding box center [240, 416] width 31 height 21
click at [234, 188] on button at bounding box center [240, 180] width 31 height 21
click at [234, 413] on icon at bounding box center [240, 416] width 13 height 10
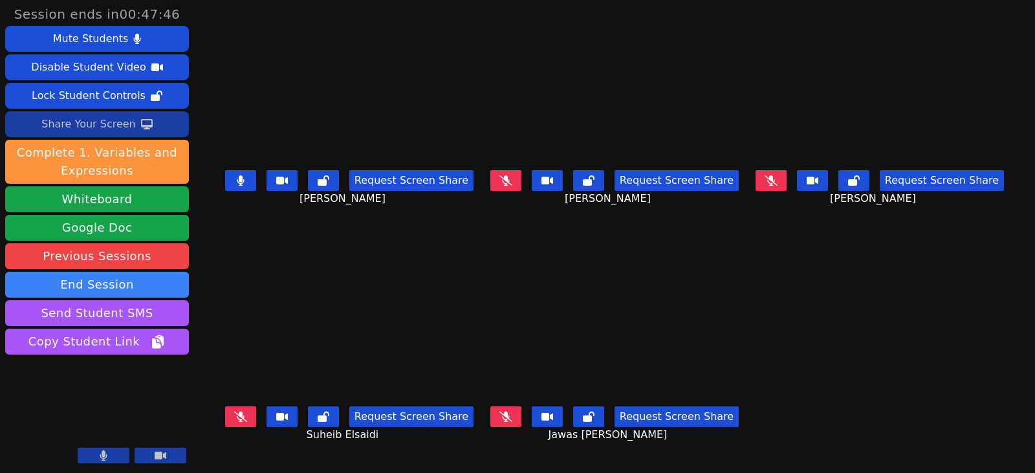
click at [515, 412] on button at bounding box center [505, 416] width 31 height 21
click at [513, 191] on button at bounding box center [505, 180] width 31 height 21
click at [777, 180] on button at bounding box center [770, 180] width 31 height 21
click at [243, 185] on button at bounding box center [240, 180] width 31 height 21
click at [234, 182] on icon at bounding box center [240, 180] width 13 height 10
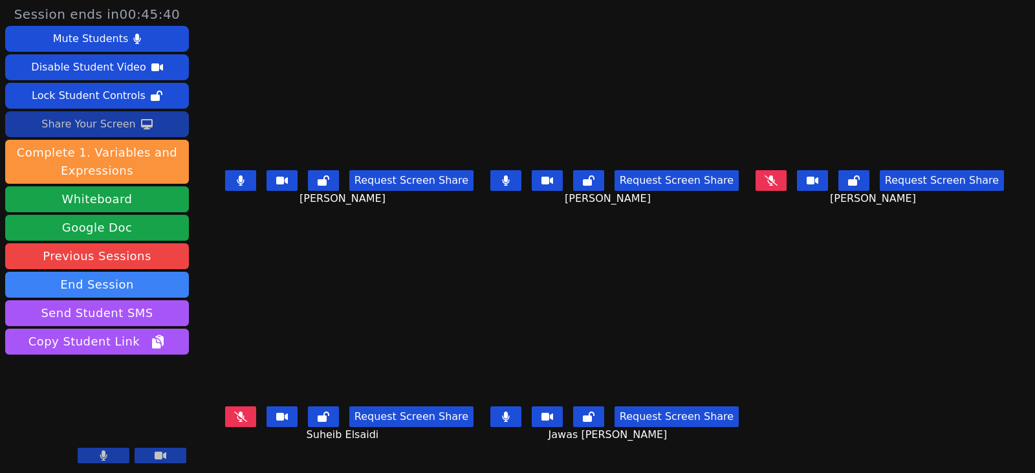
click at [237, 186] on icon at bounding box center [240, 180] width 7 height 10
click at [509, 177] on icon at bounding box center [505, 180] width 7 height 10
click at [510, 413] on icon at bounding box center [506, 416] width 8 height 10
click at [228, 189] on button at bounding box center [240, 180] width 31 height 21
click at [238, 418] on button at bounding box center [240, 416] width 31 height 21
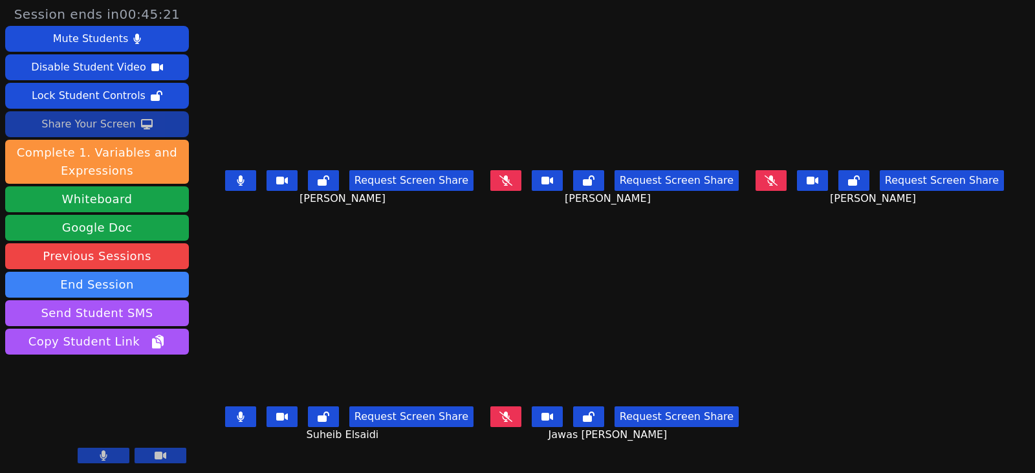
click at [512, 177] on icon at bounding box center [505, 180] width 13 height 10
click at [508, 411] on icon at bounding box center [505, 416] width 13 height 10
click at [786, 175] on button at bounding box center [770, 180] width 31 height 21
click at [510, 186] on icon at bounding box center [506, 180] width 8 height 10
click at [774, 181] on icon at bounding box center [770, 180] width 7 height 10
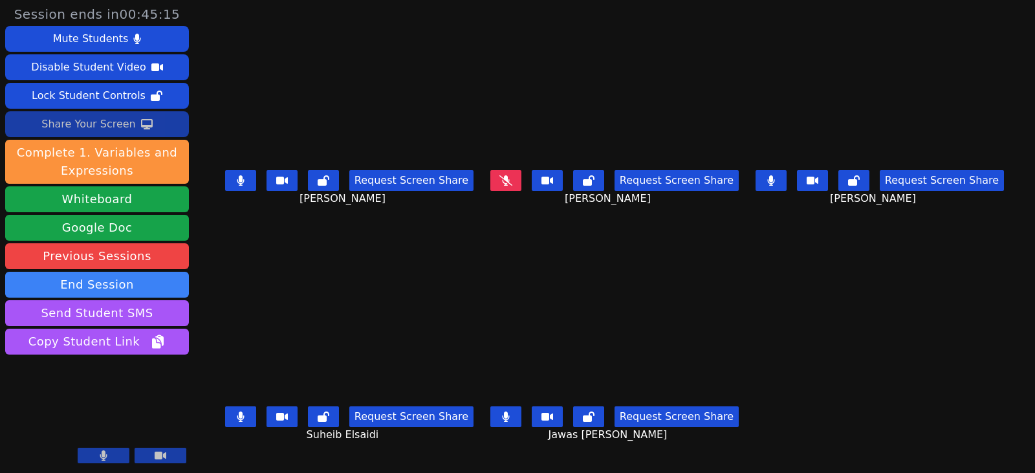
drag, startPoint x: 227, startPoint y: 419, endPoint x: 363, endPoint y: 422, distance: 136.5
click at [228, 419] on button at bounding box center [240, 416] width 31 height 21
click at [517, 181] on button at bounding box center [505, 180] width 31 height 21
drag, startPoint x: 237, startPoint y: 187, endPoint x: 426, endPoint y: 204, distance: 189.6
click at [237, 186] on button at bounding box center [240, 180] width 31 height 21
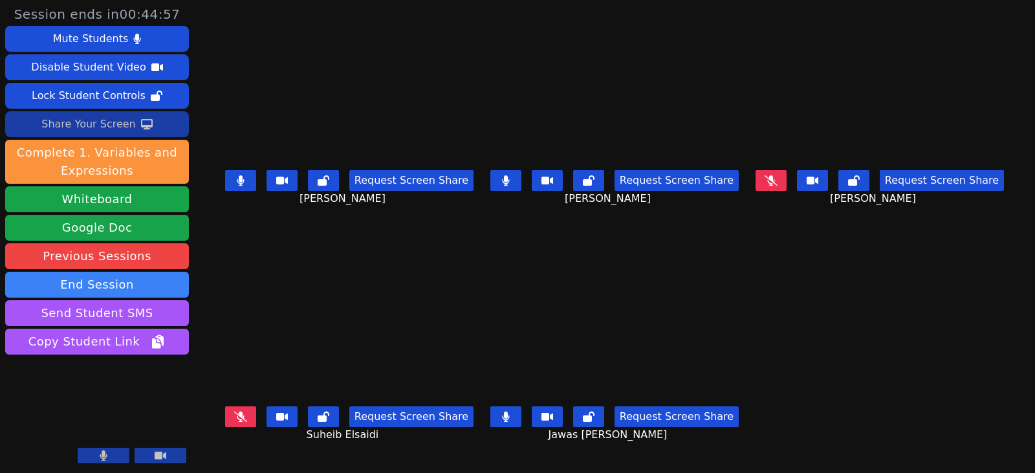
click at [520, 183] on button at bounding box center [505, 180] width 31 height 21
click at [504, 415] on button at bounding box center [505, 416] width 31 height 21
click at [237, 188] on button at bounding box center [240, 180] width 31 height 21
click at [237, 177] on icon at bounding box center [241, 180] width 8 height 10
click at [512, 184] on icon at bounding box center [505, 180] width 13 height 10
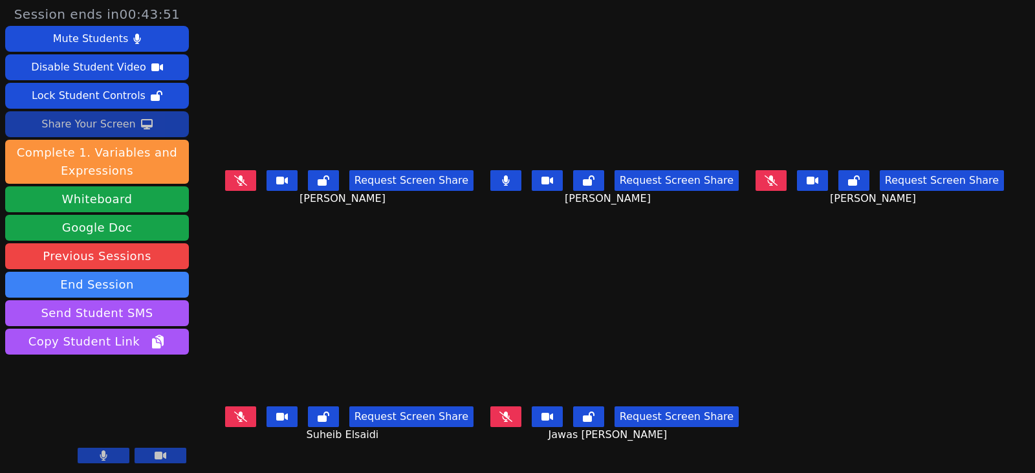
click at [510, 185] on icon at bounding box center [506, 180] width 8 height 10
click at [786, 175] on button at bounding box center [770, 180] width 31 height 21
drag, startPoint x: 790, startPoint y: 182, endPoint x: 767, endPoint y: 195, distance: 26.1
click at [774, 182] on icon at bounding box center [770, 180] width 7 height 10
click at [517, 419] on button at bounding box center [505, 416] width 31 height 21
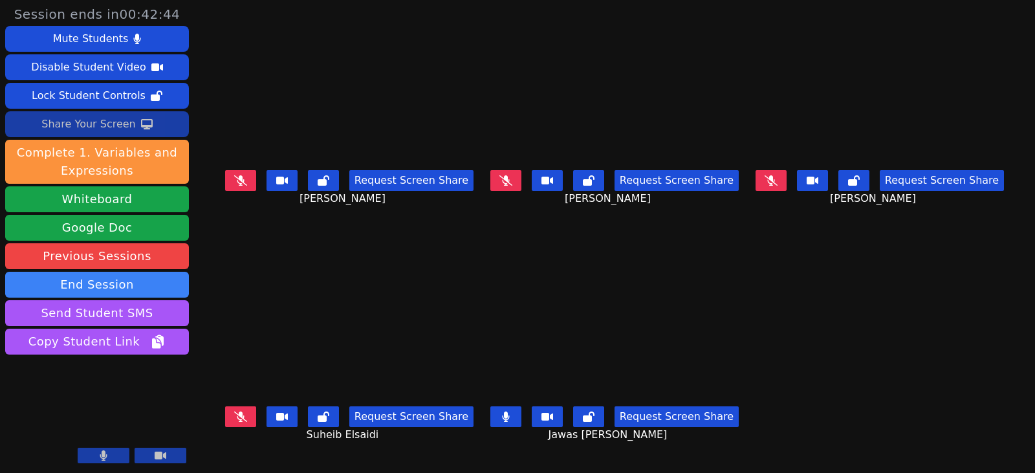
click at [510, 413] on icon at bounding box center [506, 416] width 8 height 10
click at [512, 411] on icon at bounding box center [505, 416] width 13 height 10
click at [515, 414] on button at bounding box center [505, 416] width 31 height 21
click at [234, 182] on icon at bounding box center [240, 180] width 13 height 10
click at [508, 182] on icon at bounding box center [505, 180] width 13 height 10
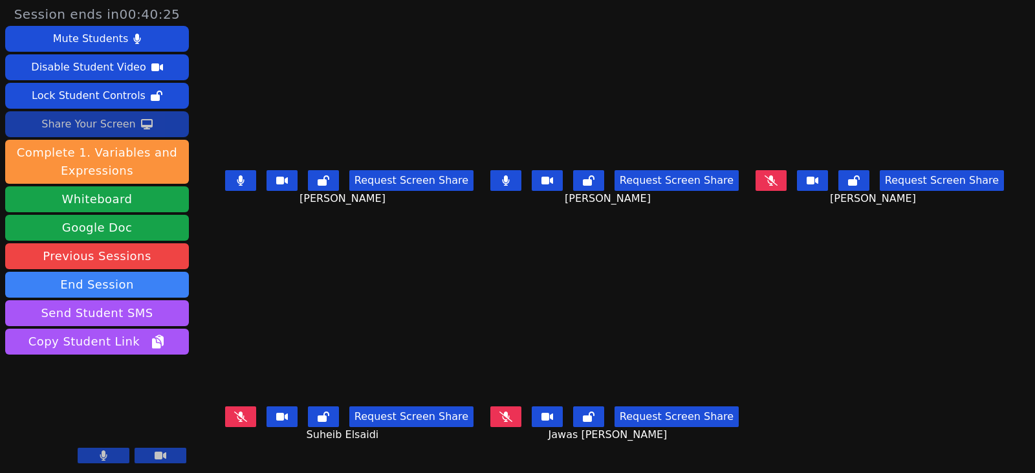
click at [786, 183] on button at bounding box center [770, 180] width 31 height 21
click at [234, 414] on icon at bounding box center [240, 416] width 13 height 10
click at [512, 413] on icon at bounding box center [505, 416] width 13 height 10
drag, startPoint x: 510, startPoint y: 185, endPoint x: 631, endPoint y: 193, distance: 121.9
click at [509, 185] on icon at bounding box center [505, 180] width 7 height 10
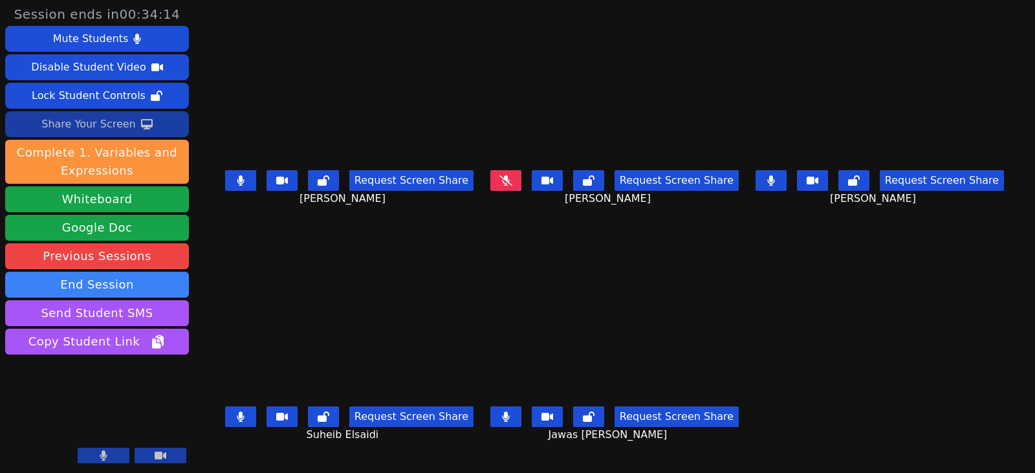
click at [774, 183] on icon at bounding box center [770, 180] width 7 height 10
click at [509, 416] on icon at bounding box center [505, 416] width 7 height 10
click at [237, 417] on icon at bounding box center [241, 416] width 8 height 10
click at [237, 416] on icon at bounding box center [240, 416] width 7 height 10
click at [225, 187] on button at bounding box center [240, 180] width 31 height 21
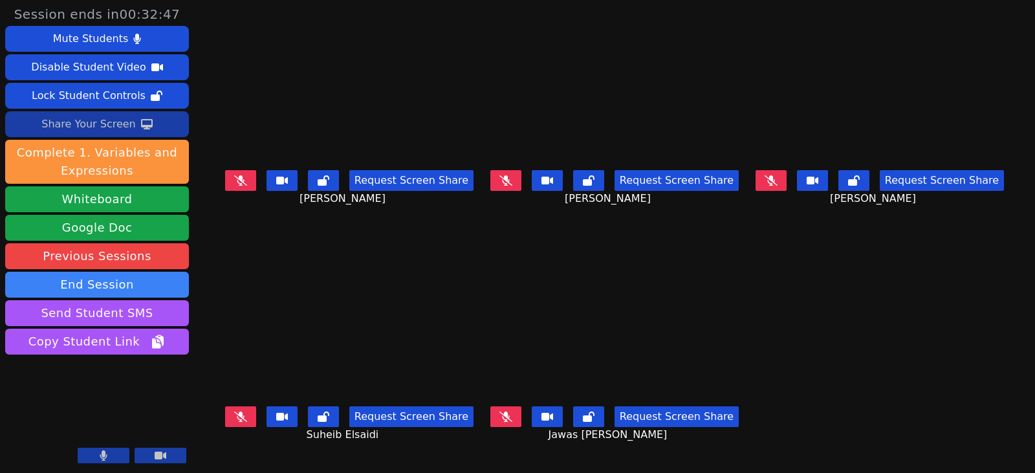
click at [500, 184] on button at bounding box center [505, 180] width 31 height 21
click at [503, 178] on button at bounding box center [505, 180] width 31 height 21
click at [787, 171] on div "Request Screen Share Mansoor Jameel Muharram" at bounding box center [879, 191] width 257 height 52
click at [777, 180] on icon at bounding box center [770, 180] width 13 height 10
click at [786, 184] on button at bounding box center [770, 180] width 31 height 21
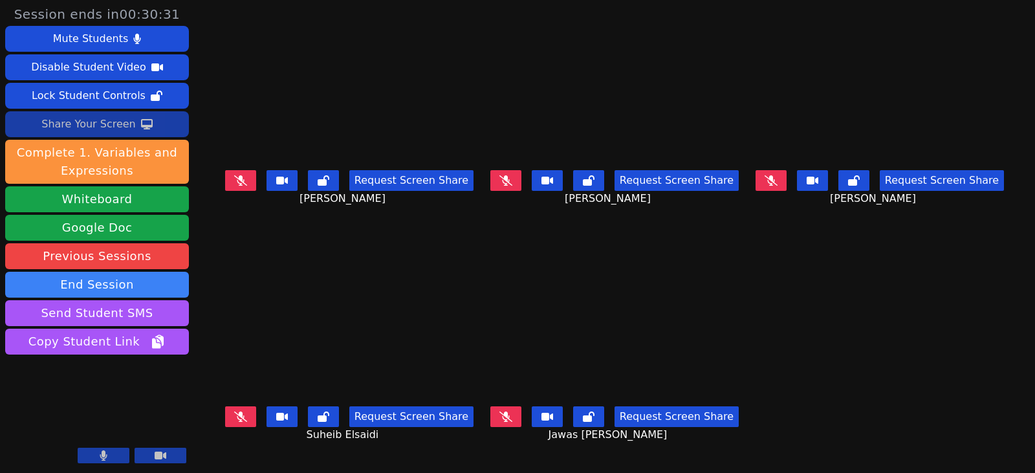
click at [235, 413] on icon at bounding box center [240, 416] width 13 height 10
click at [237, 418] on icon at bounding box center [241, 416] width 8 height 10
click at [516, 417] on button at bounding box center [505, 416] width 31 height 21
click at [240, 179] on button at bounding box center [240, 180] width 31 height 21
click at [509, 418] on icon at bounding box center [505, 416] width 7 height 10
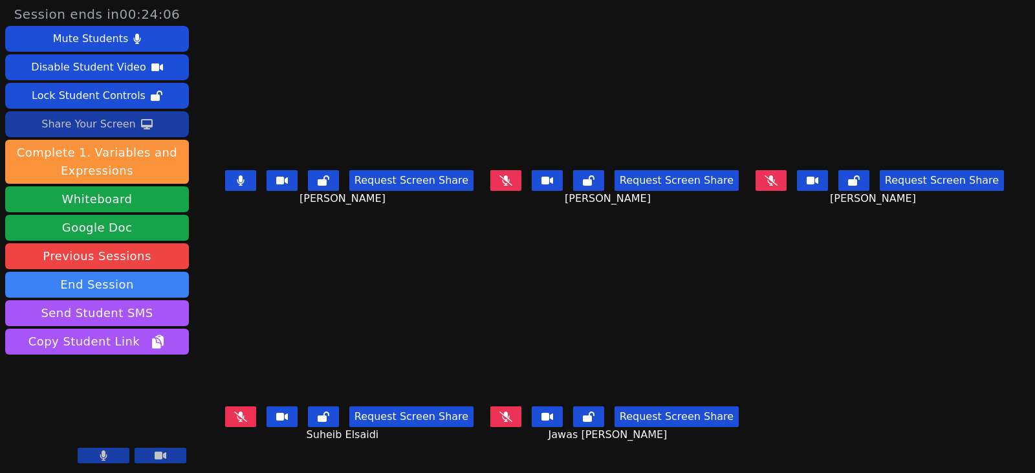
click at [90, 124] on div "Share Your Screen" at bounding box center [88, 124] width 94 height 21
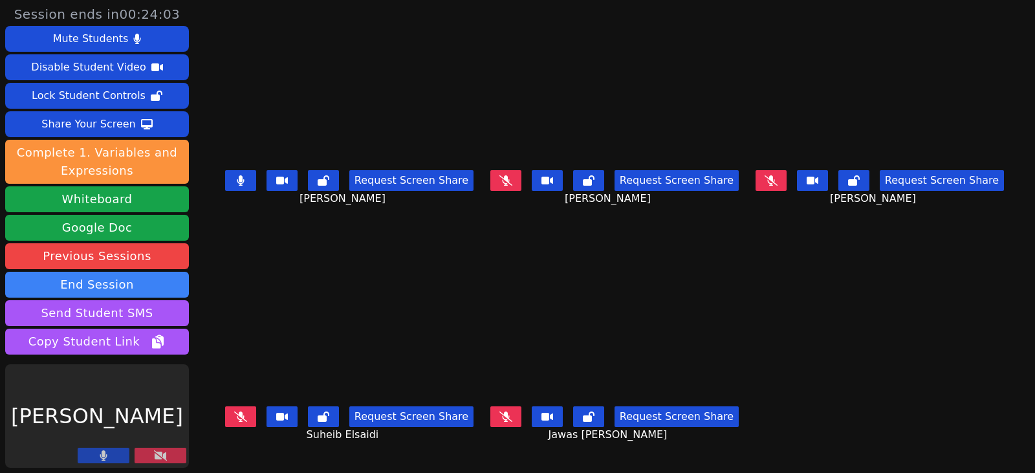
click at [858, 323] on main "Mohamed Jameel Muharram Request Screen Share Mohamed Jameel Muharram Ayman Mosa…" at bounding box center [615, 236] width 788 height 473
click at [169, 455] on button at bounding box center [161, 456] width 52 height 16
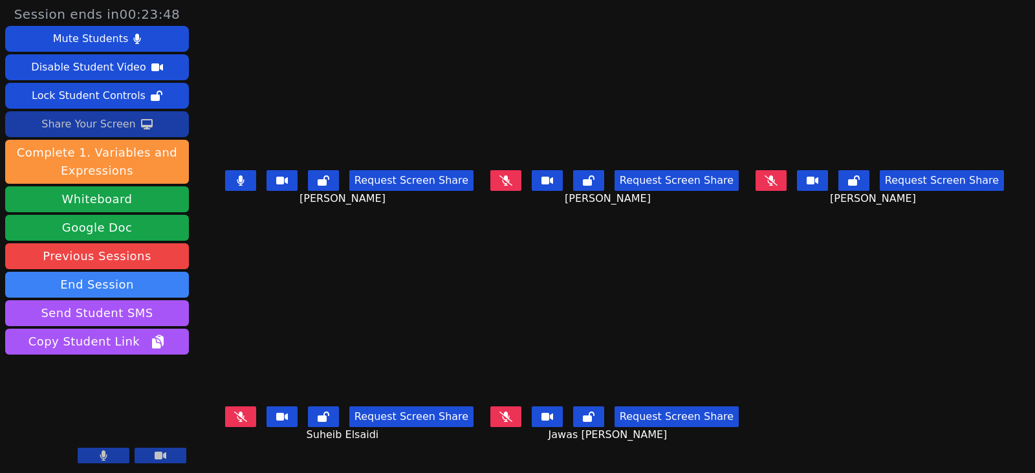
click at [70, 122] on div "Share Your Screen" at bounding box center [88, 124] width 94 height 21
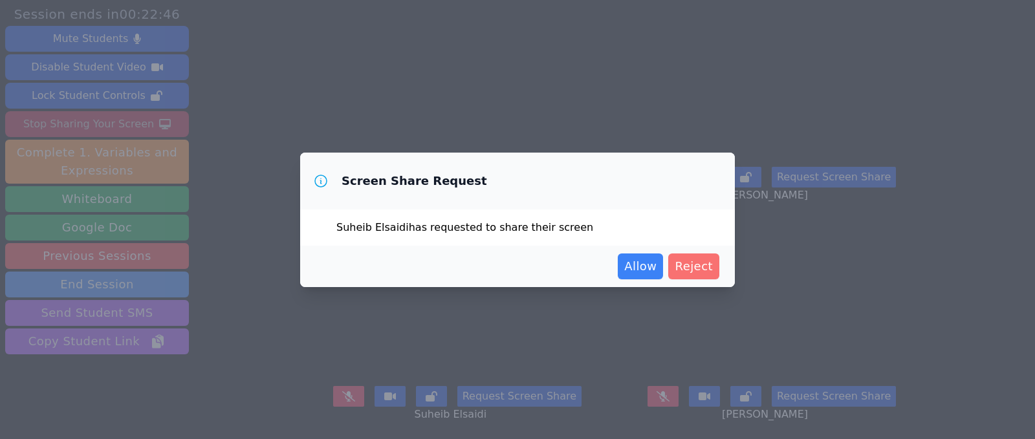
click at [693, 274] on span "Reject" at bounding box center [693, 266] width 38 height 18
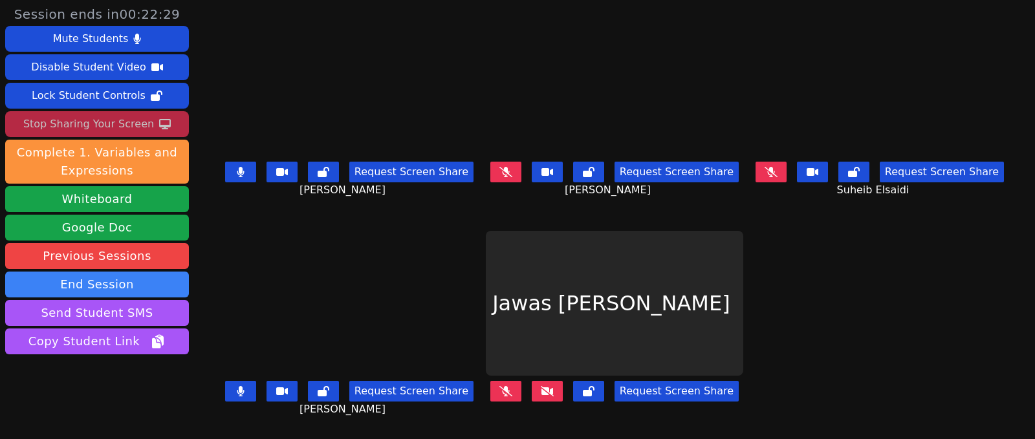
click at [131, 120] on div "Stop Sharing Your Screen" at bounding box center [88, 124] width 131 height 21
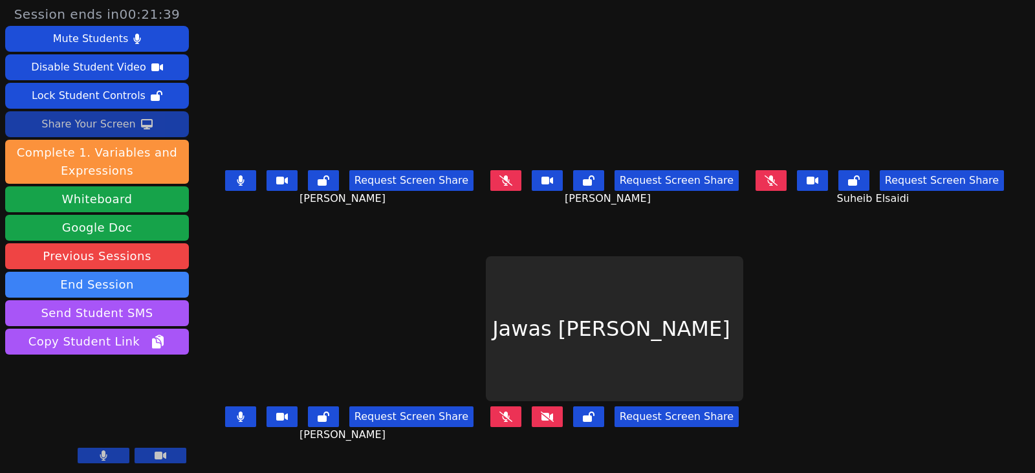
drag, startPoint x: 780, startPoint y: 172, endPoint x: 785, endPoint y: 177, distance: 6.9
click at [780, 172] on button at bounding box center [770, 180] width 31 height 21
drag, startPoint x: 799, startPoint y: 180, endPoint x: 902, endPoint y: 219, distance: 109.9
click at [786, 181] on button at bounding box center [770, 180] width 31 height 21
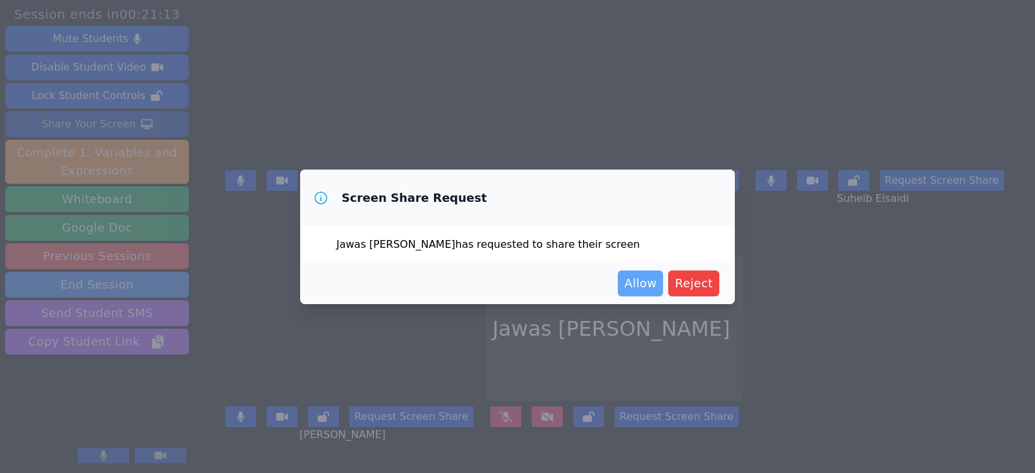
click at [632, 286] on span "Allow" at bounding box center [640, 283] width 32 height 18
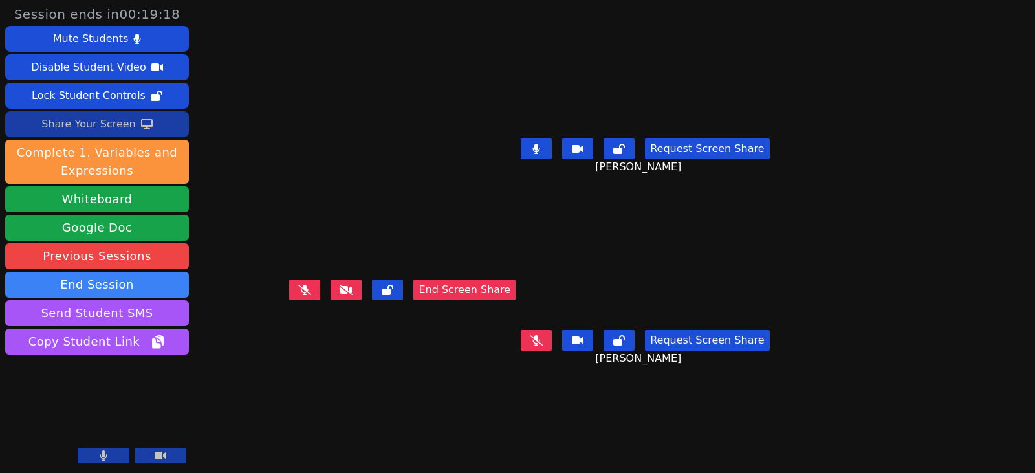
click at [495, 300] on button "End Screen Share" at bounding box center [464, 289] width 102 height 21
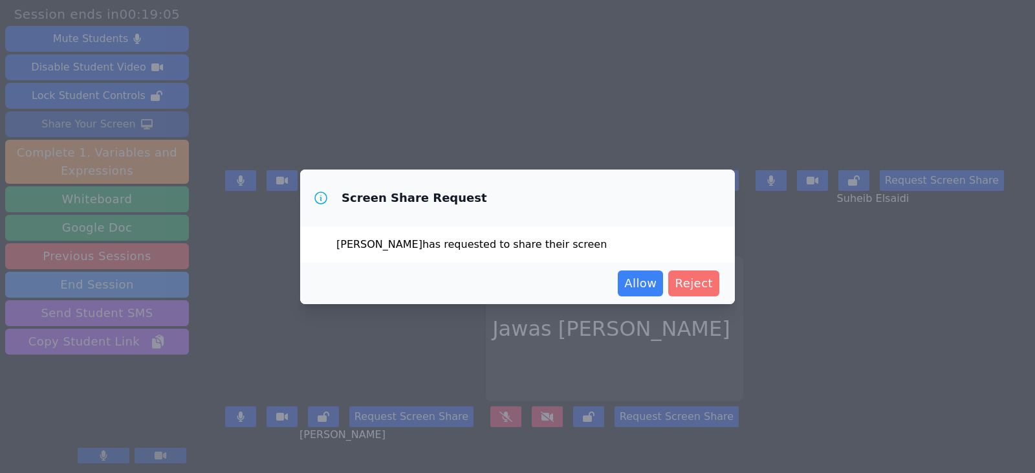
click at [699, 290] on span "Reject" at bounding box center [693, 283] width 38 height 18
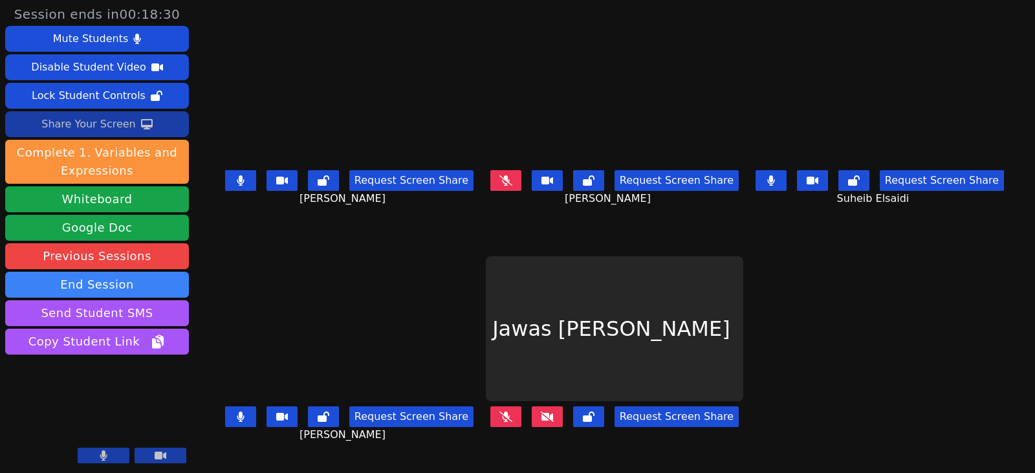
click at [235, 410] on button at bounding box center [240, 416] width 31 height 21
click at [237, 179] on icon at bounding box center [240, 180] width 7 height 10
click at [234, 416] on icon at bounding box center [240, 416] width 13 height 10
click at [775, 180] on icon at bounding box center [771, 180] width 8 height 10
click at [553, 413] on icon at bounding box center [547, 416] width 13 height 10
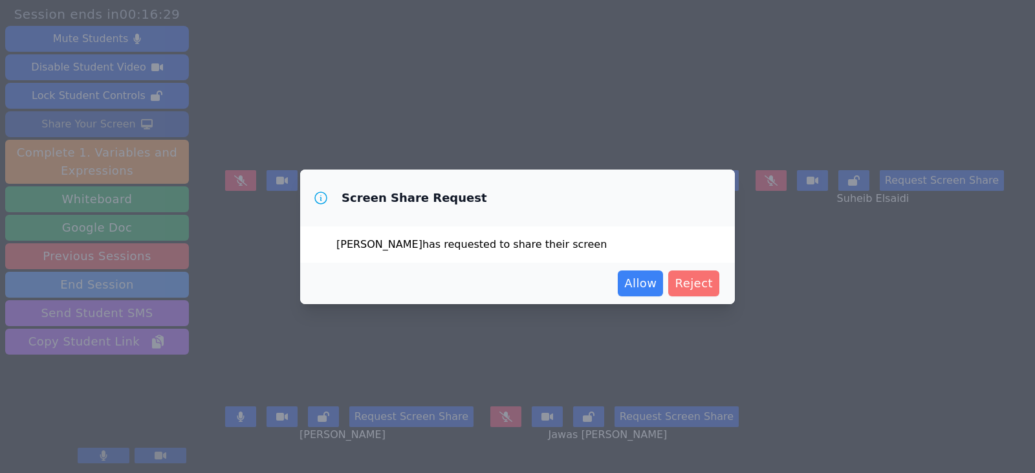
click at [701, 283] on span "Reject" at bounding box center [693, 283] width 38 height 18
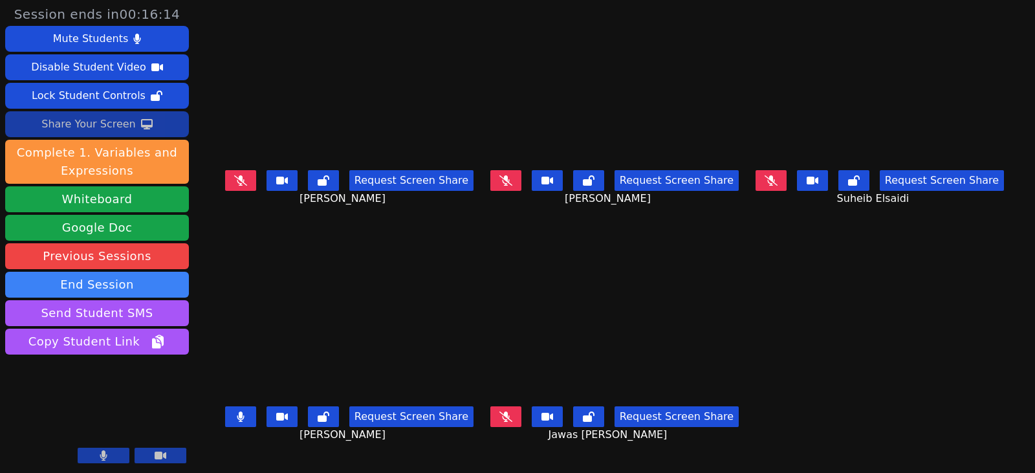
click at [237, 413] on icon at bounding box center [240, 416] width 7 height 10
click at [503, 182] on icon at bounding box center [505, 180] width 13 height 10
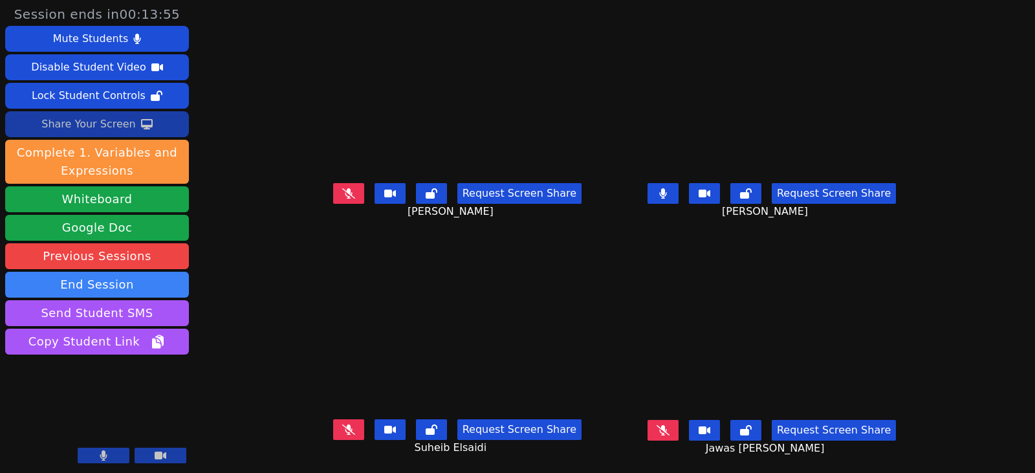
click at [667, 199] on icon at bounding box center [663, 193] width 8 height 10
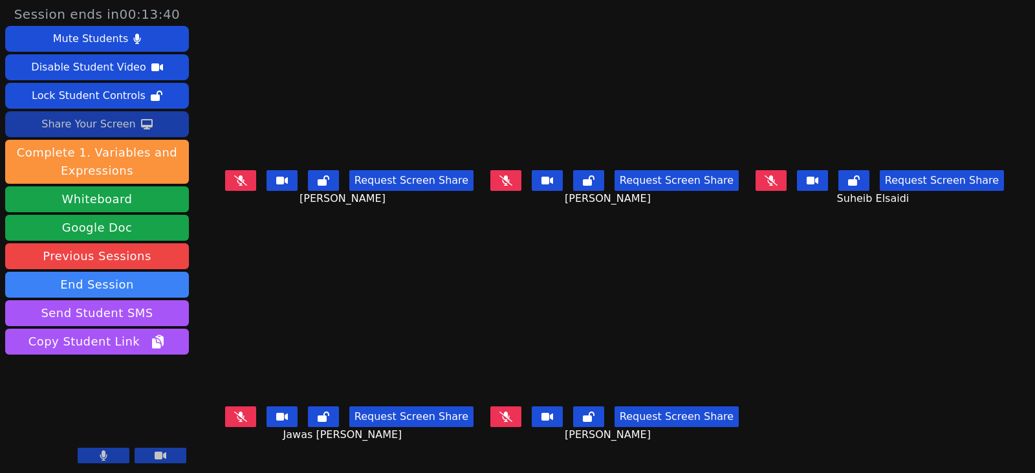
click at [777, 186] on icon at bounding box center [770, 180] width 13 height 10
drag, startPoint x: 803, startPoint y: 182, endPoint x: 669, endPoint y: 191, distance: 133.5
click at [786, 182] on button at bounding box center [770, 180] width 31 height 21
click at [243, 416] on button at bounding box center [240, 416] width 31 height 21
click at [235, 415] on button at bounding box center [240, 416] width 31 height 21
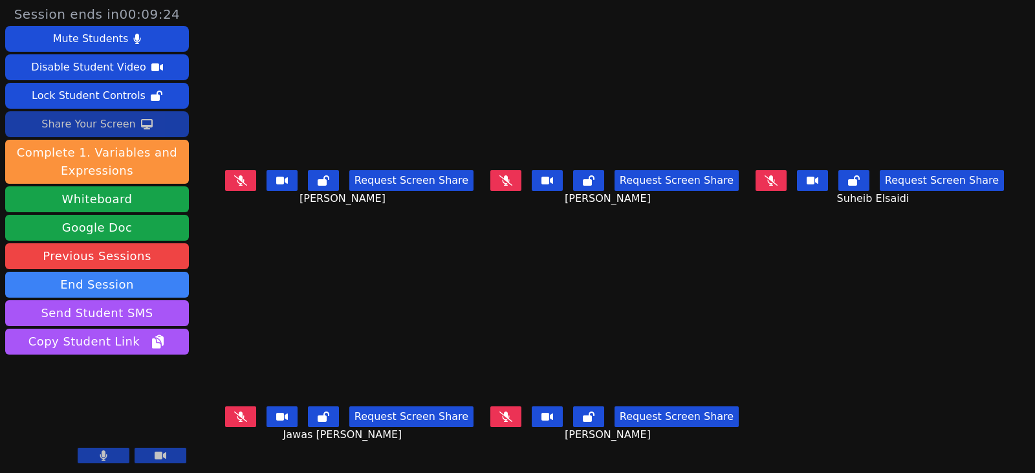
click at [512, 413] on icon at bounding box center [505, 416] width 13 height 10
click at [507, 417] on icon at bounding box center [506, 416] width 8 height 10
click at [232, 171] on button at bounding box center [240, 180] width 31 height 21
click at [227, 178] on button at bounding box center [240, 180] width 31 height 21
click at [49, 197] on button "Whiteboard" at bounding box center [97, 199] width 184 height 26
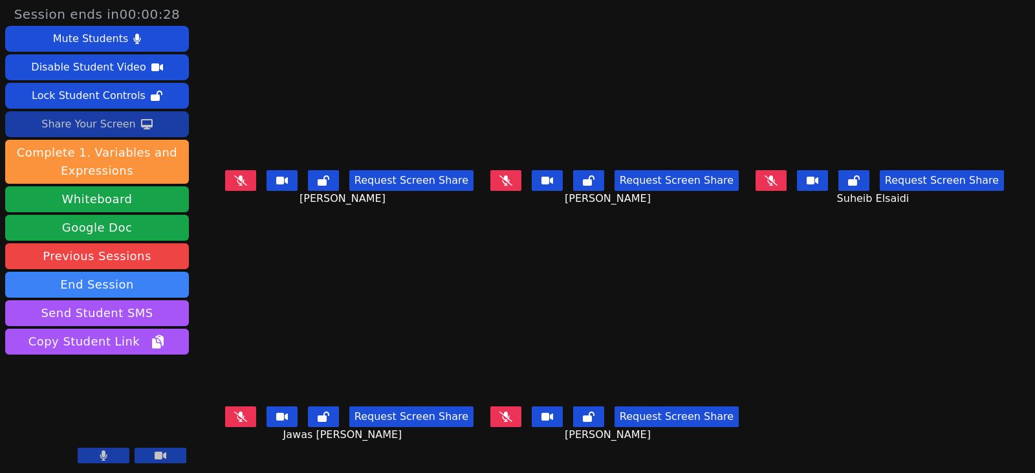
click at [234, 180] on icon at bounding box center [240, 180] width 13 height 10
click at [225, 418] on button at bounding box center [240, 416] width 31 height 21
click at [506, 418] on icon at bounding box center [505, 416] width 13 height 10
click at [504, 176] on button at bounding box center [505, 180] width 31 height 21
click at [786, 175] on button at bounding box center [770, 180] width 31 height 21
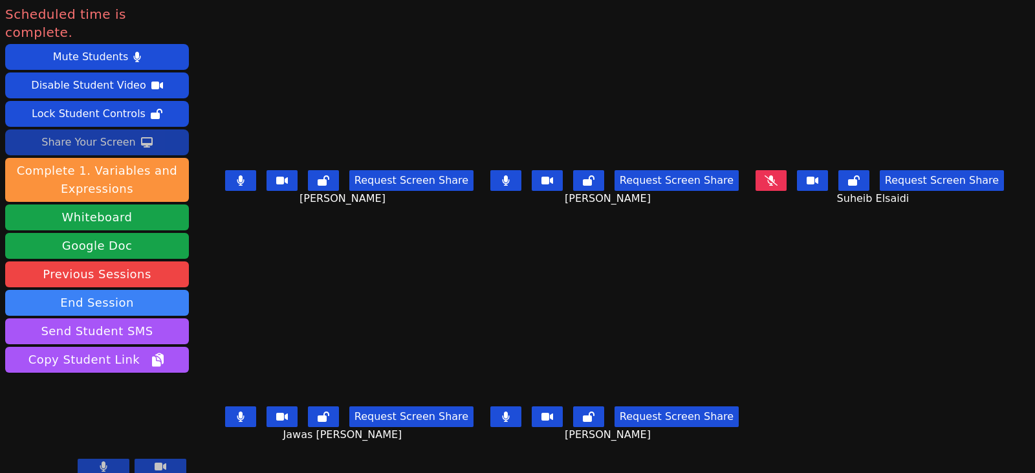
drag, startPoint x: 788, startPoint y: 188, endPoint x: 757, endPoint y: 198, distance: 32.7
click at [786, 188] on button at bounding box center [770, 180] width 31 height 21
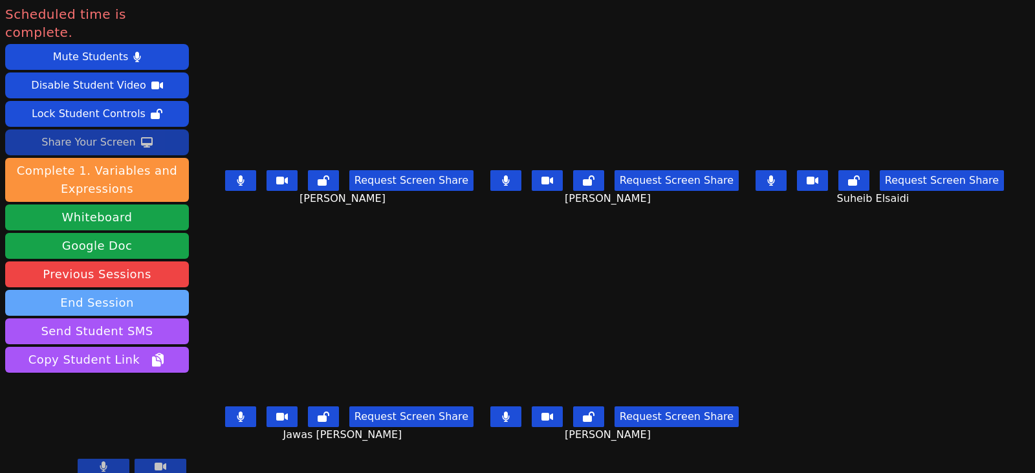
click at [141, 290] on button "End Session" at bounding box center [97, 303] width 184 height 26
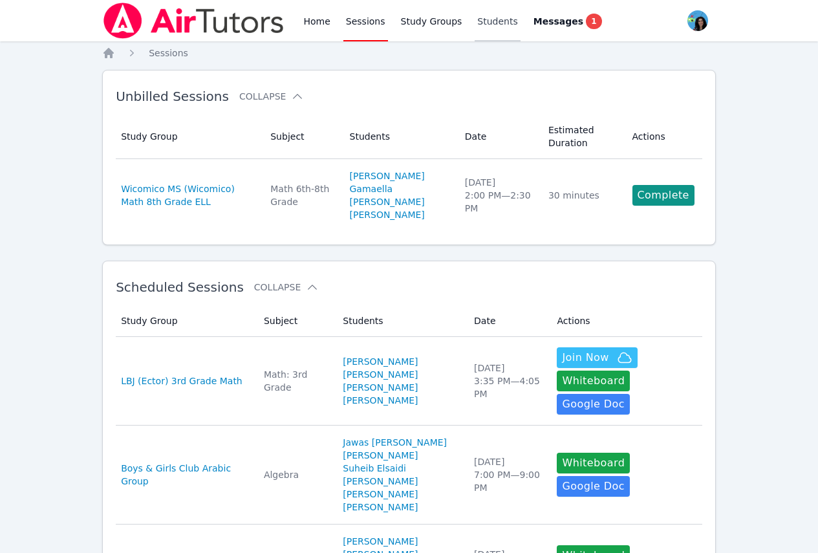
click at [475, 18] on link "Students" at bounding box center [497, 20] width 45 height 41
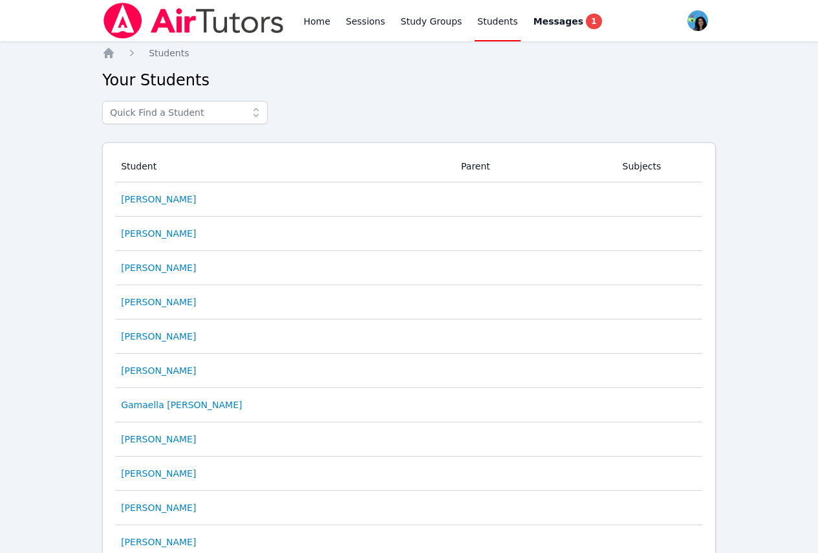
click at [464, 50] on nav "Home Students" at bounding box center [409, 53] width 614 height 13
click at [534, 19] on span "Messages" at bounding box center [559, 21] width 50 height 13
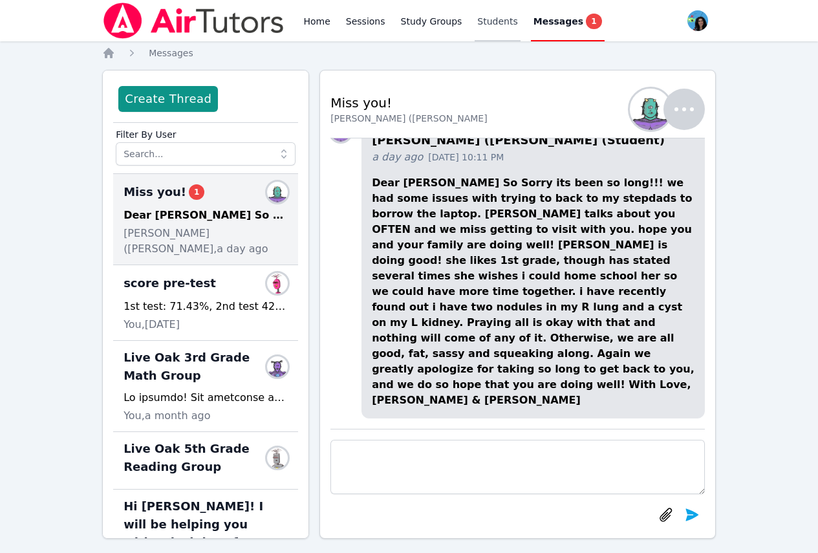
click at [475, 18] on link "Students" at bounding box center [497, 20] width 45 height 41
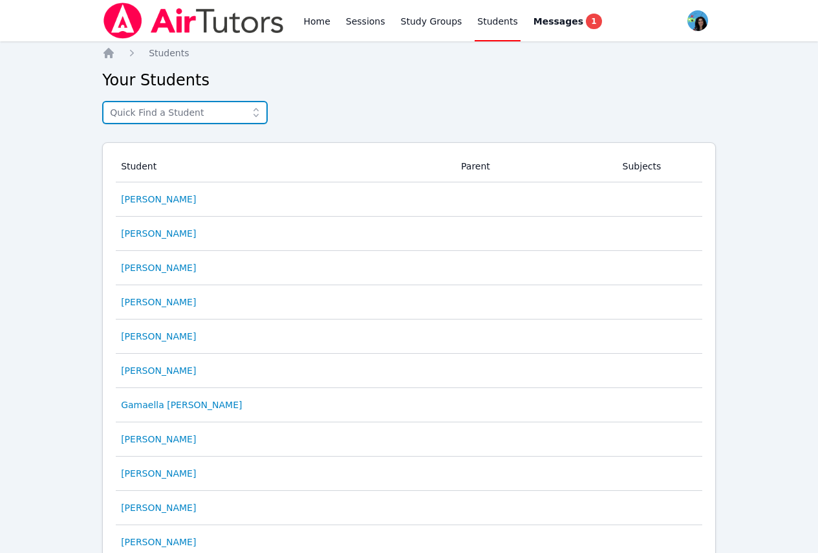
click at [165, 109] on input "text" at bounding box center [185, 112] width 166 height 23
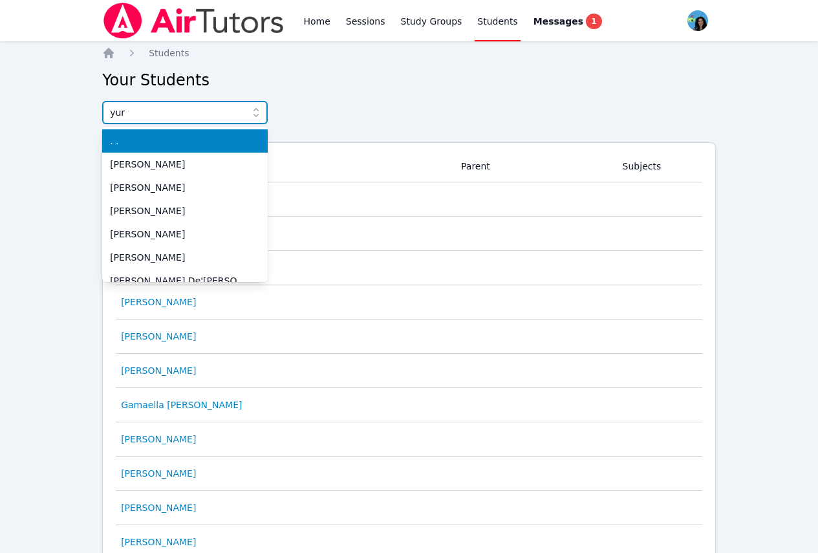
type input "yuri"
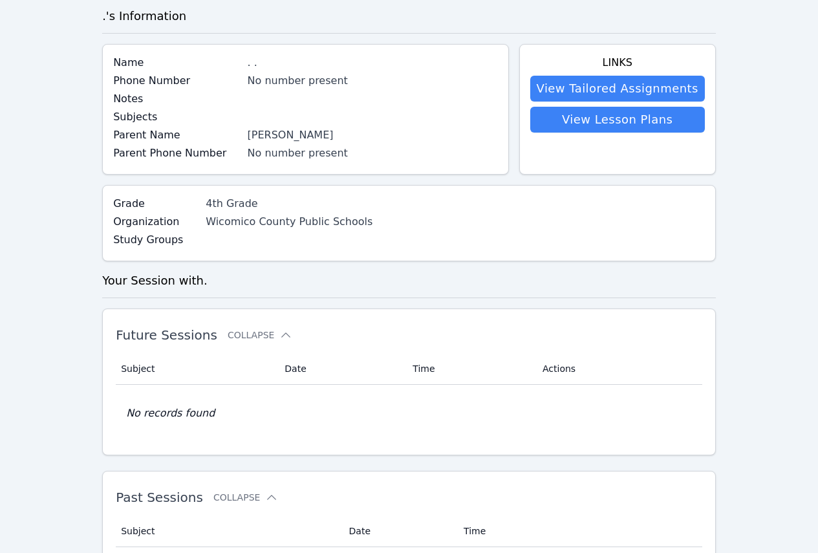
scroll to position [146, 0]
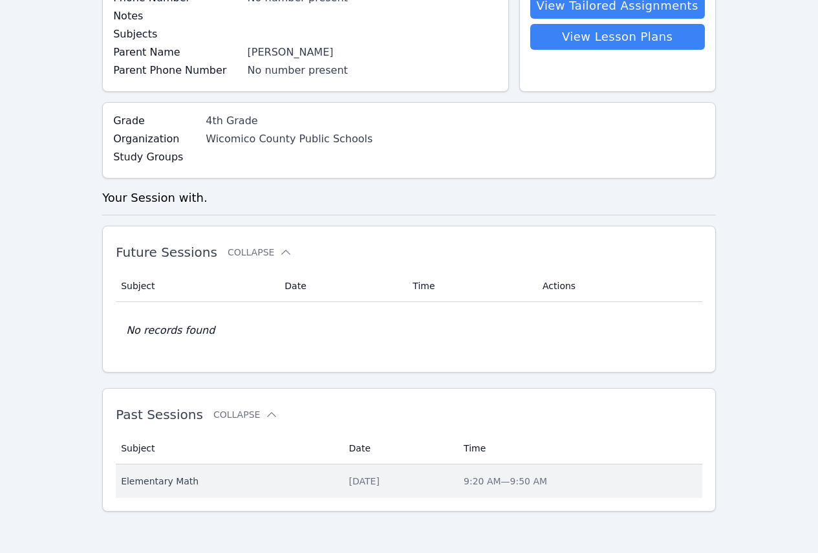
click at [341, 484] on td "Date Fri May 13" at bounding box center [398, 481] width 115 height 34
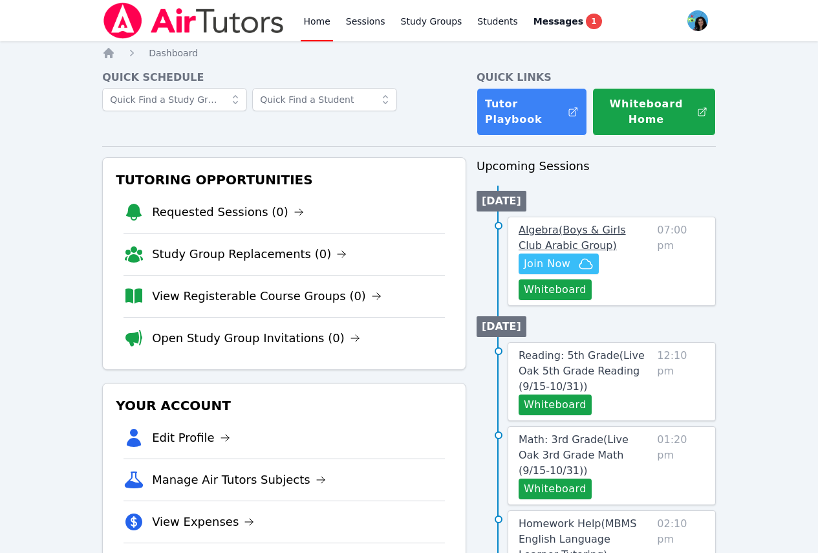
click at [559, 232] on span "Algebra ( Boys & Girls Club Arabic Group )" at bounding box center [572, 238] width 107 height 28
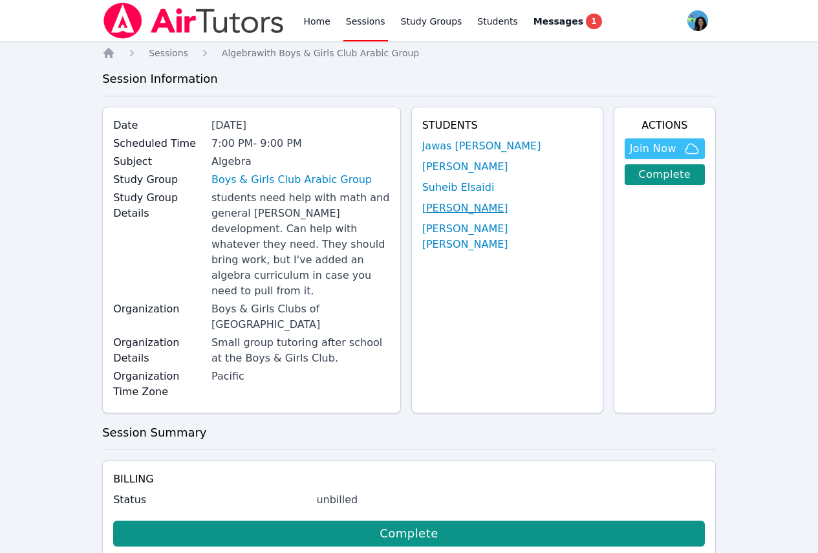
click at [480, 209] on link "[PERSON_NAME]" at bounding box center [465, 208] width 86 height 16
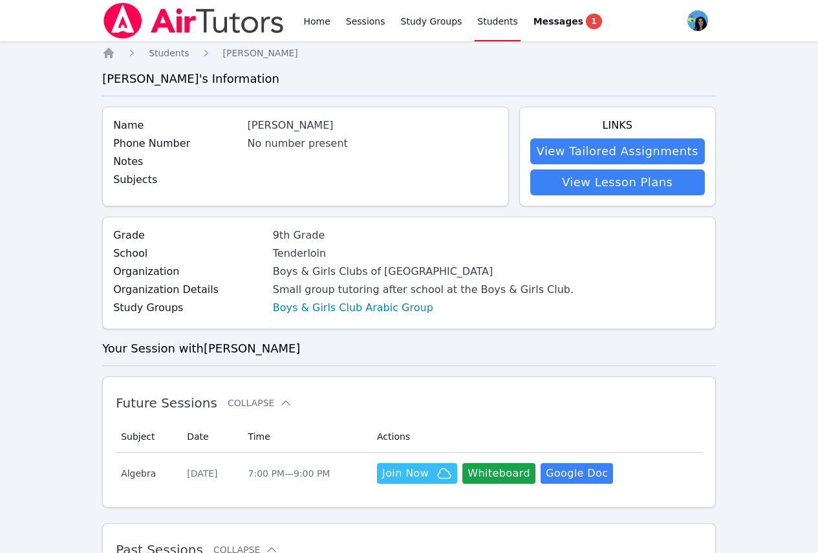
click at [337, 160] on div "Notes" at bounding box center [305, 163] width 384 height 18
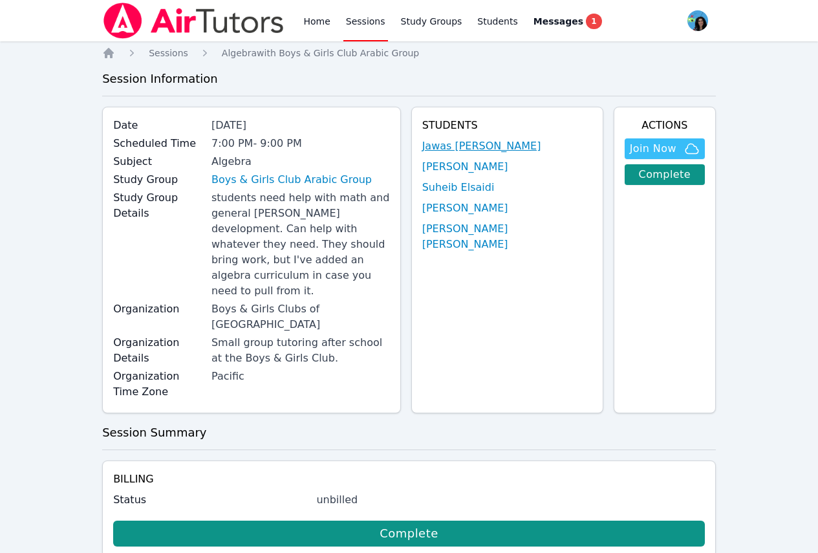
click at [498, 148] on link "Jawas [PERSON_NAME]" at bounding box center [481, 146] width 119 height 16
click at [508, 210] on link "[PERSON_NAME]" at bounding box center [465, 208] width 86 height 16
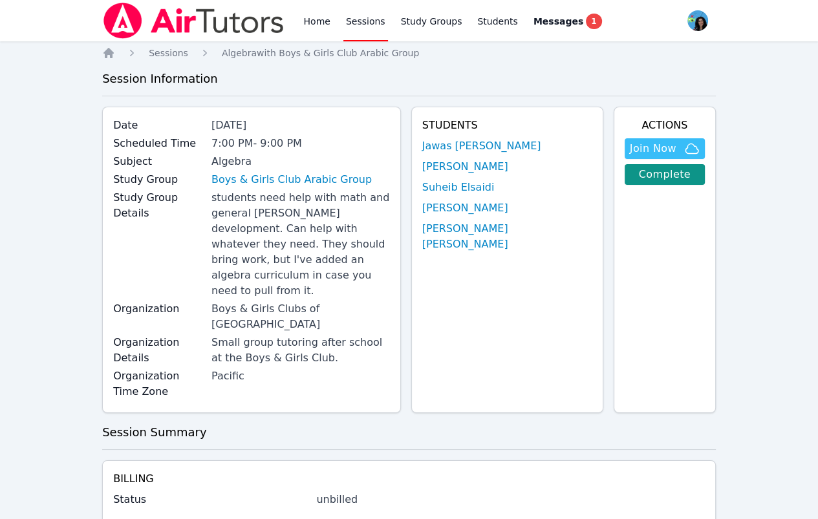
click at [217, 20] on img at bounding box center [193, 21] width 183 height 36
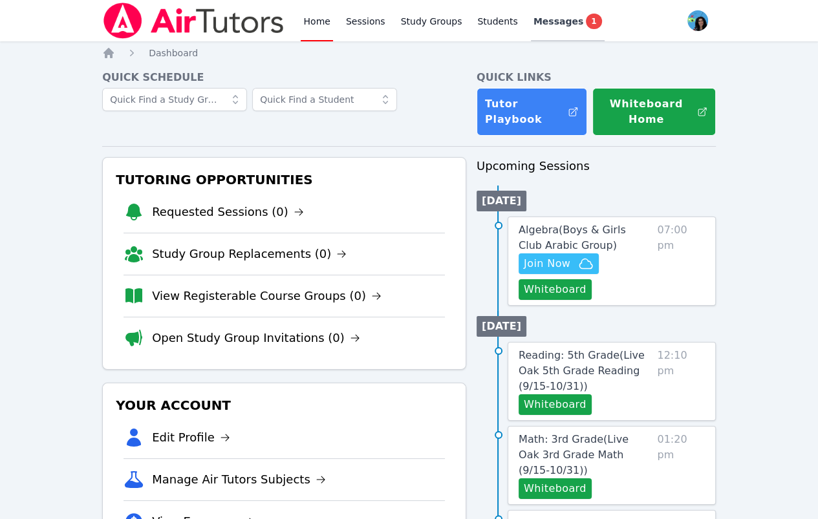
click at [534, 22] on span "Messages" at bounding box center [559, 21] width 50 height 13
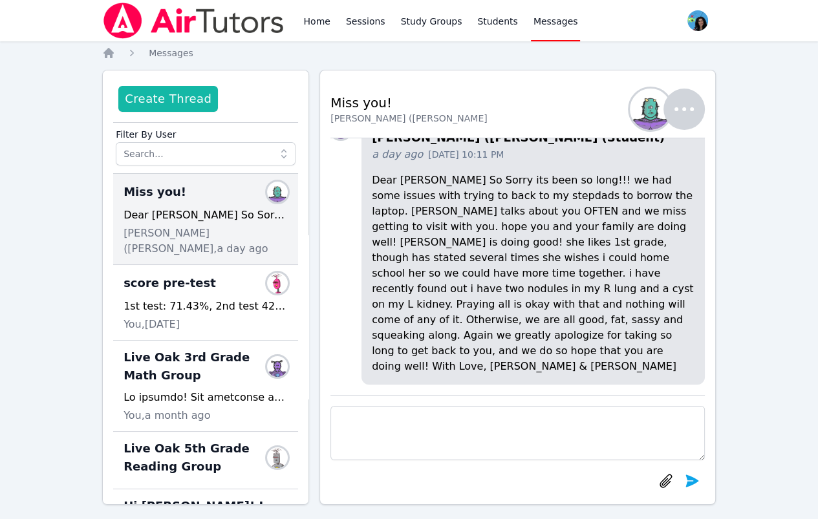
click at [176, 104] on button "Create Thread" at bounding box center [168, 99] width 100 height 26
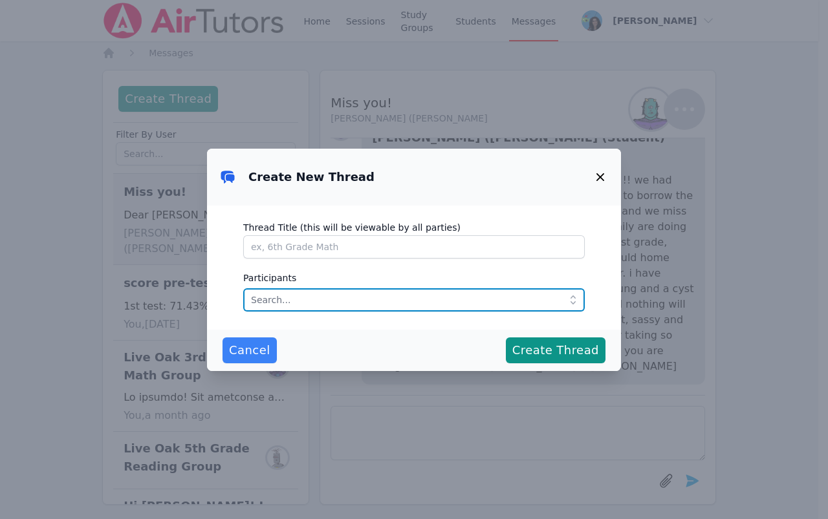
click at [320, 309] on input "text" at bounding box center [413, 299] width 341 height 23
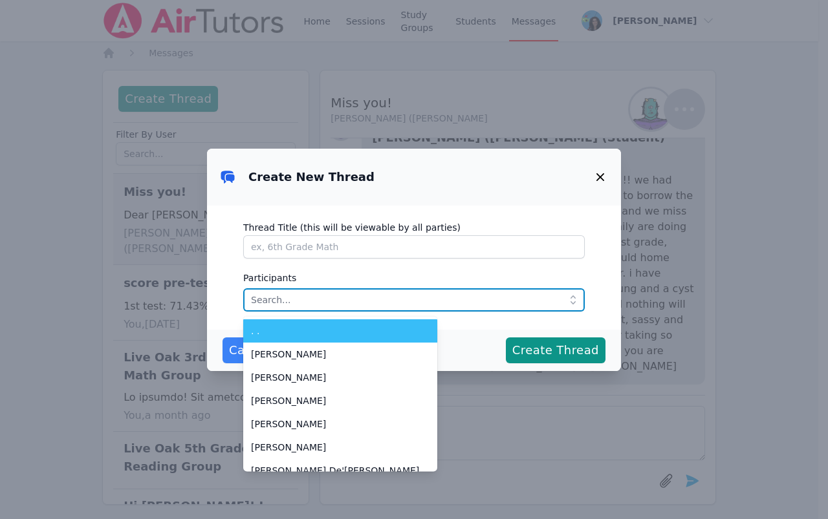
click at [326, 291] on input "text" at bounding box center [413, 299] width 341 height 23
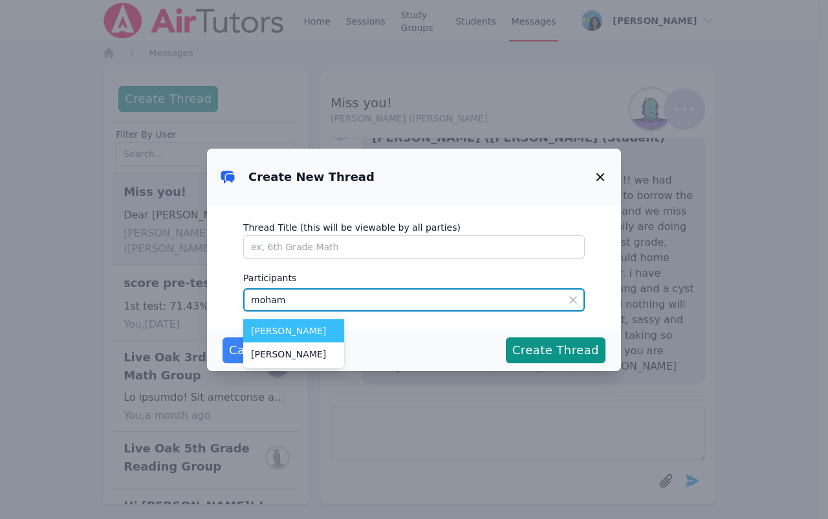
type input "moham"
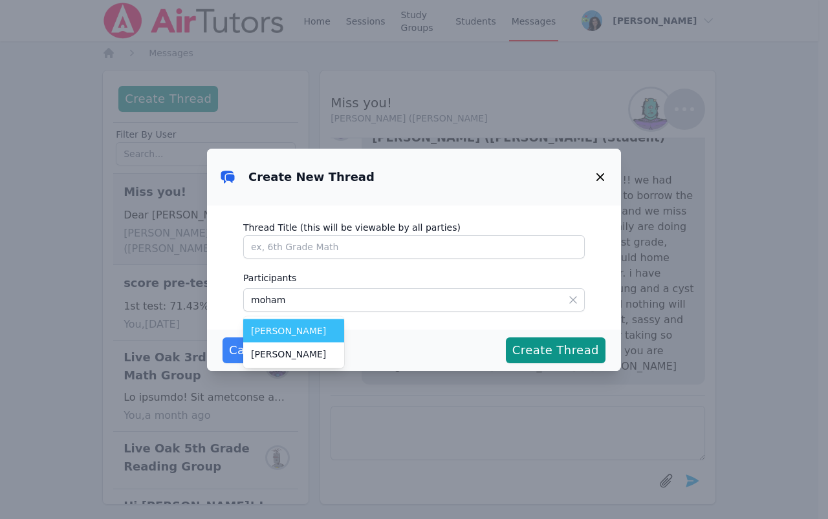
click at [329, 334] on span "[PERSON_NAME]" at bounding box center [293, 331] width 85 height 13
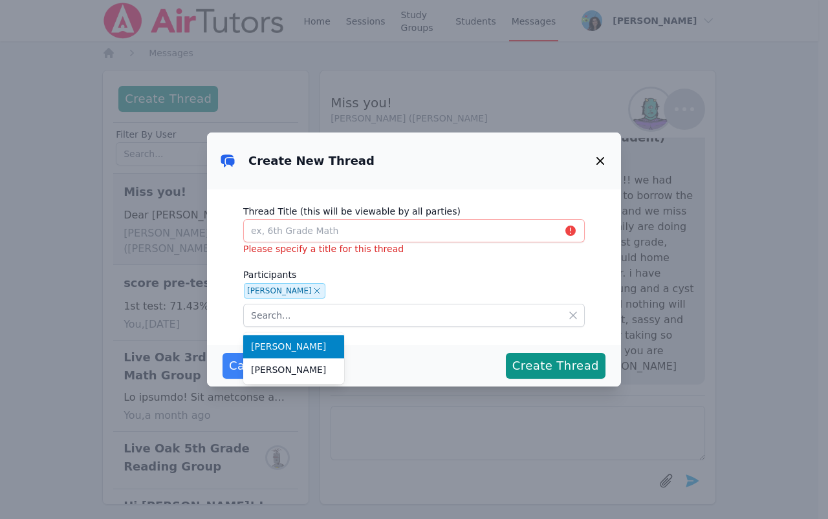
click at [386, 215] on label "Thread Title (this will be viewable by all parties)" at bounding box center [413, 209] width 341 height 19
click at [386, 219] on input "Thread Title (this will be viewable by all parties)" at bounding box center [413, 230] width 341 height 23
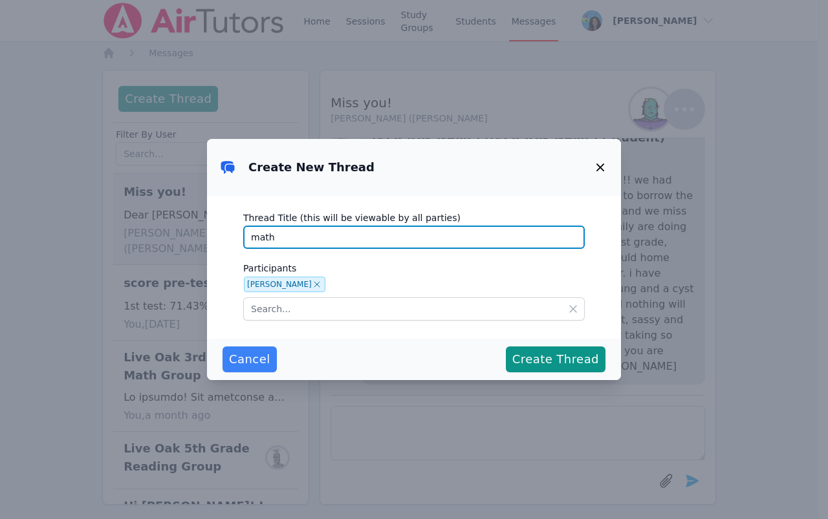
type input "math"
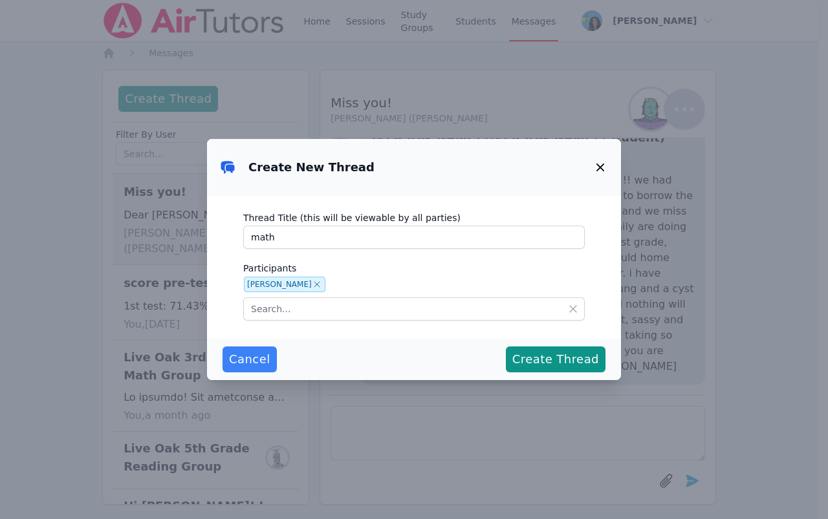
click at [437, 331] on div "Thread Title (this will be viewable by all parties) math Participants [PERSON_N…" at bounding box center [414, 267] width 414 height 143
click at [575, 358] on span "Create Thread" at bounding box center [555, 360] width 87 height 18
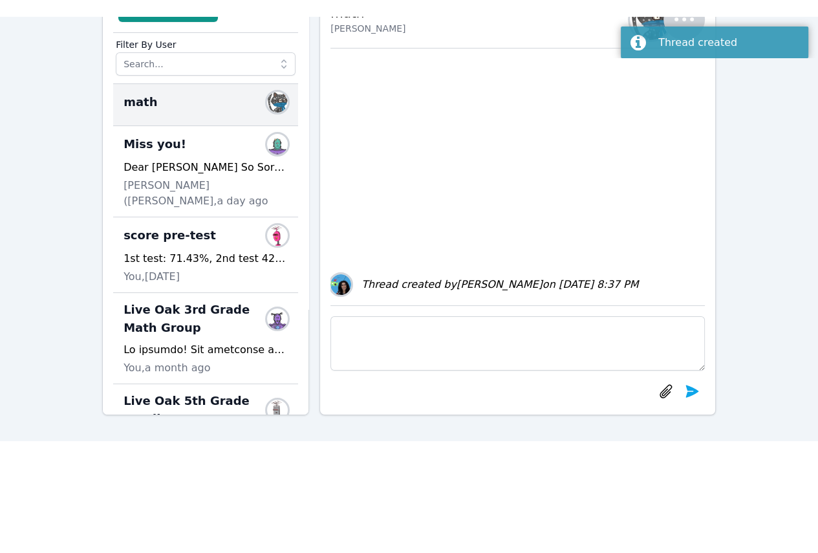
scroll to position [129, 0]
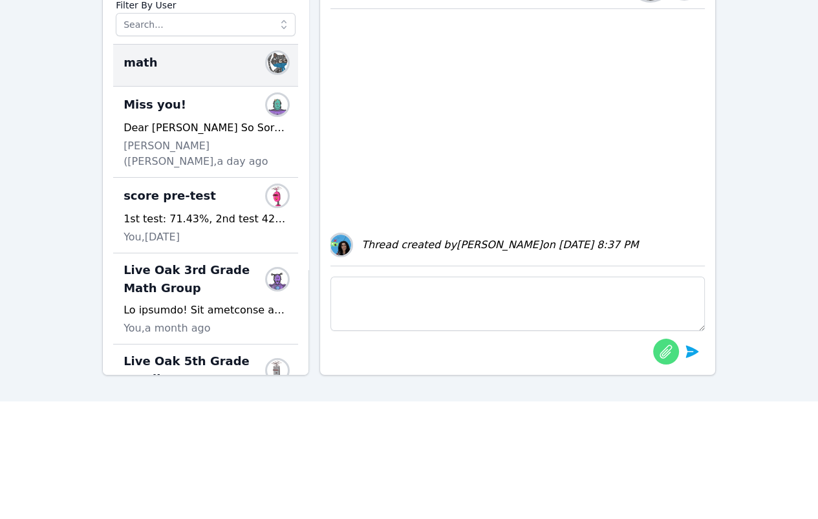
click at [658, 355] on button "button" at bounding box center [666, 352] width 26 height 26
